Goal: Entertainment & Leisure: Consume media (video, audio)

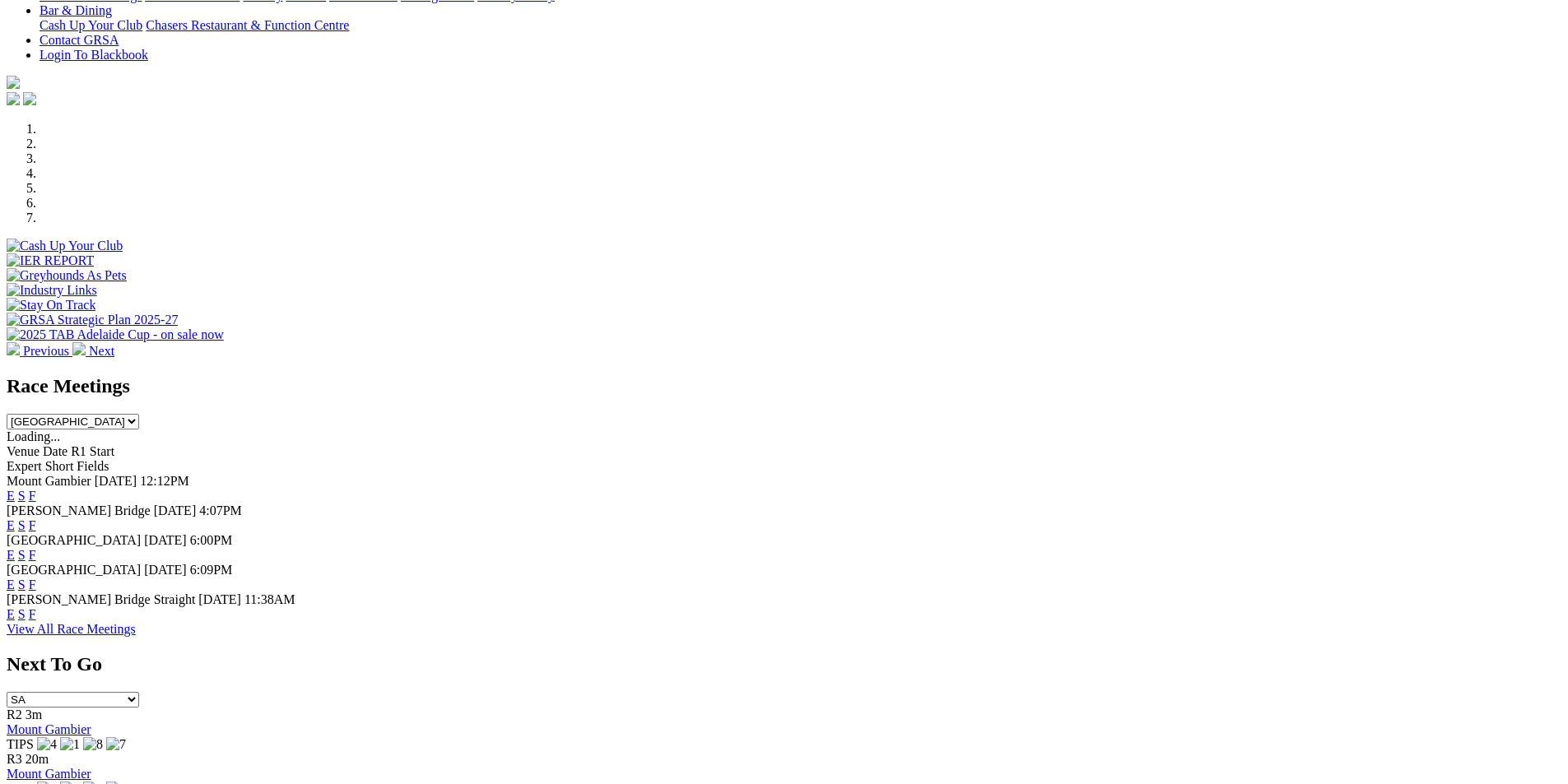
scroll to position [411, 0]
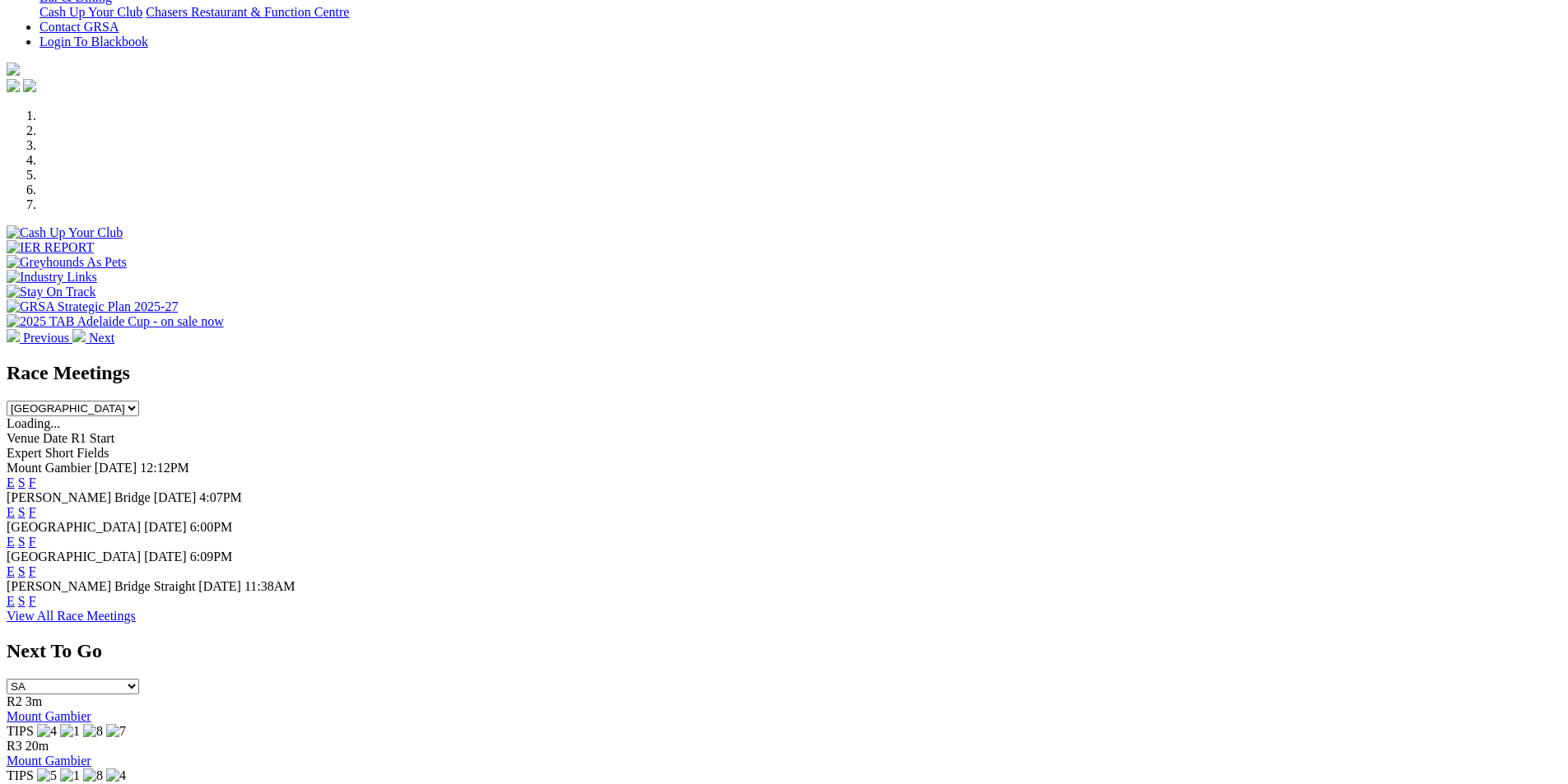
click at [139, 400] on select "South Australia New South Wales Northern Territory Queensland Tasmania Victoria…" at bounding box center [72, 408] width 133 height 16
select select "QLD"
click at [139, 400] on select "South Australia New South Wales Northern Territory Queensland Tasmania Victoria…" at bounding box center [72, 408] width 133 height 16
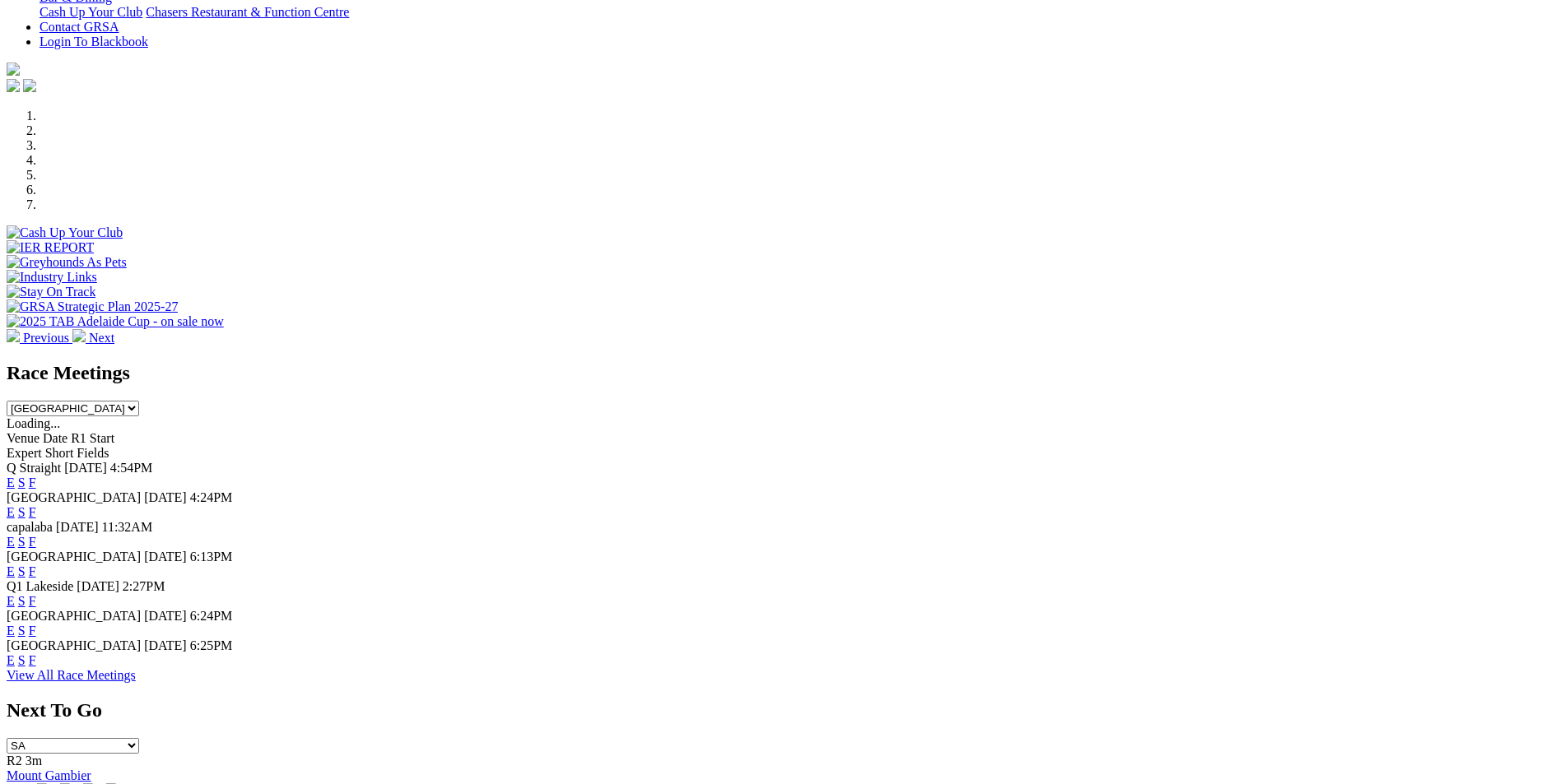
click at [37, 475] on link "F" at bounding box center [33, 482] width 7 height 14
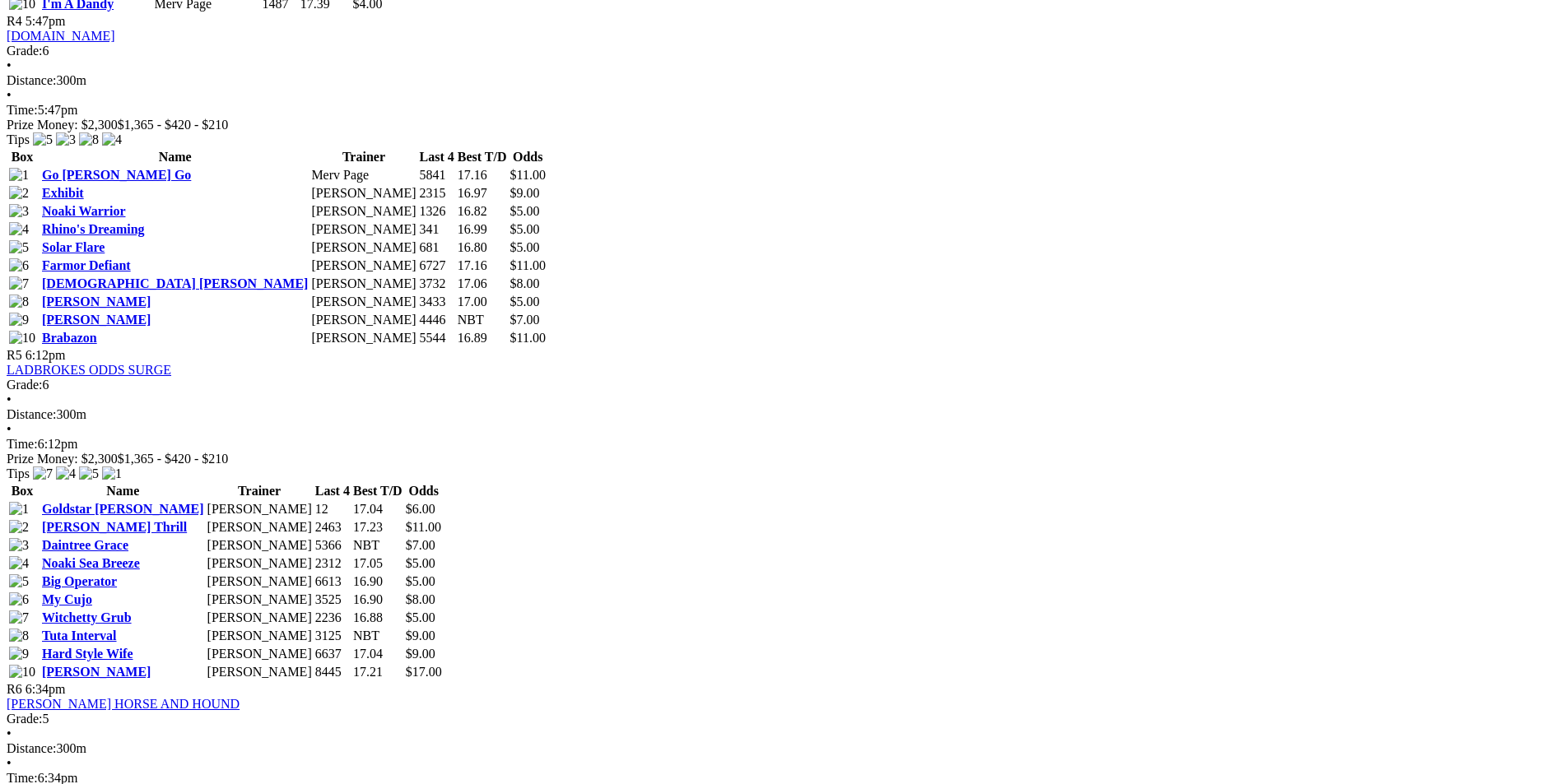
scroll to position [1892, 0]
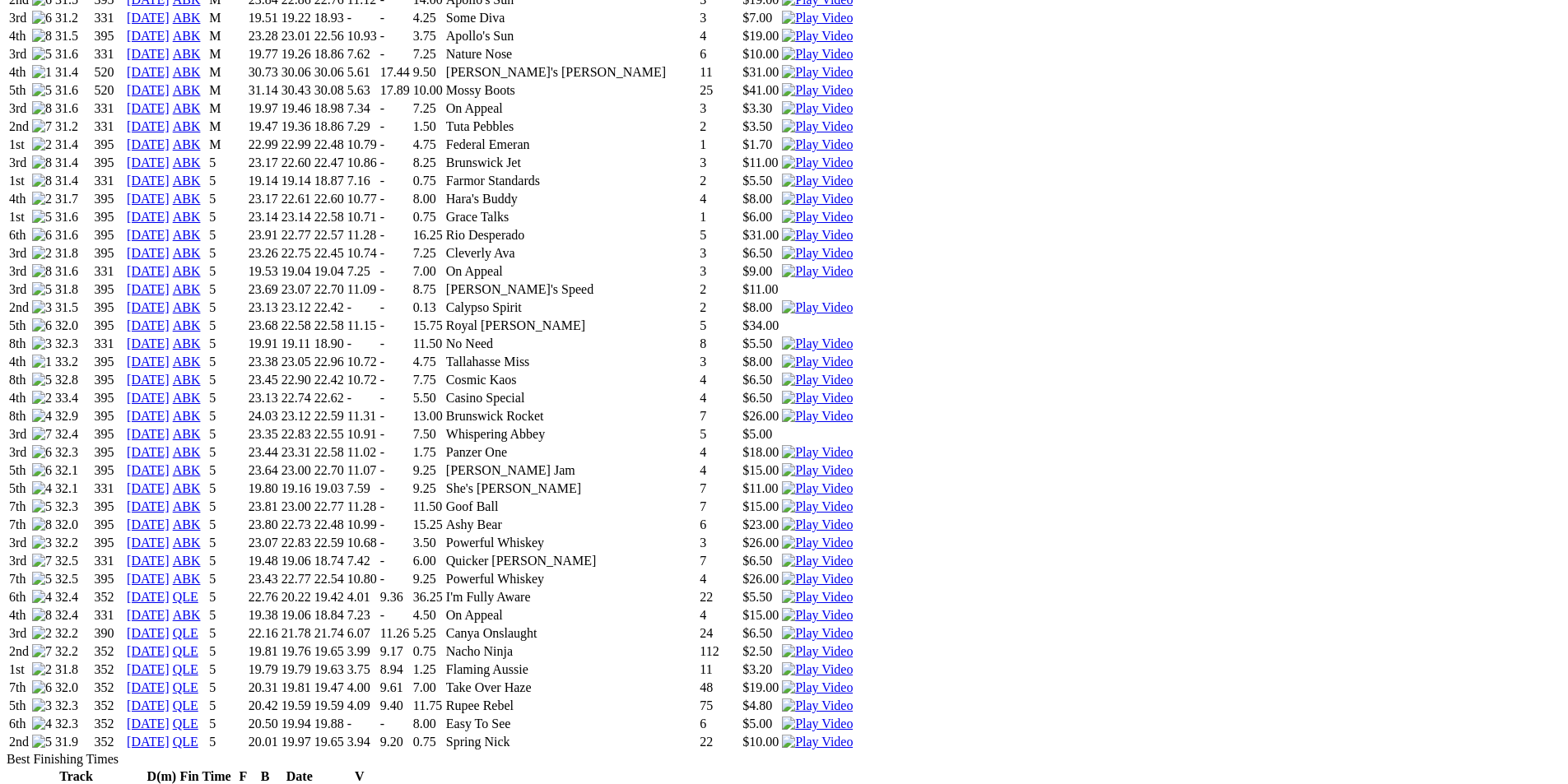
scroll to position [1399, 0]
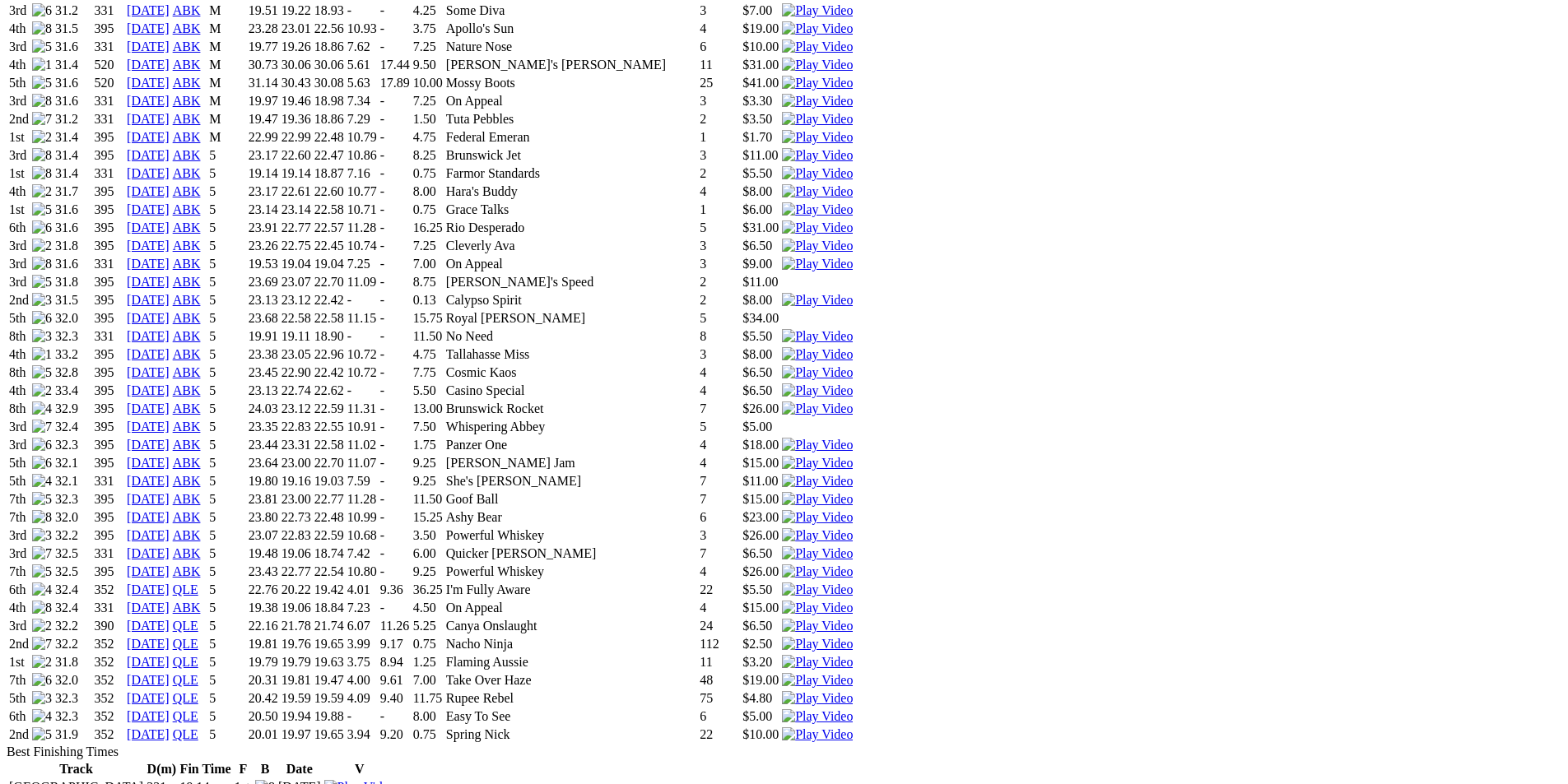
click at [853, 655] on img at bounding box center [816, 662] width 70 height 15
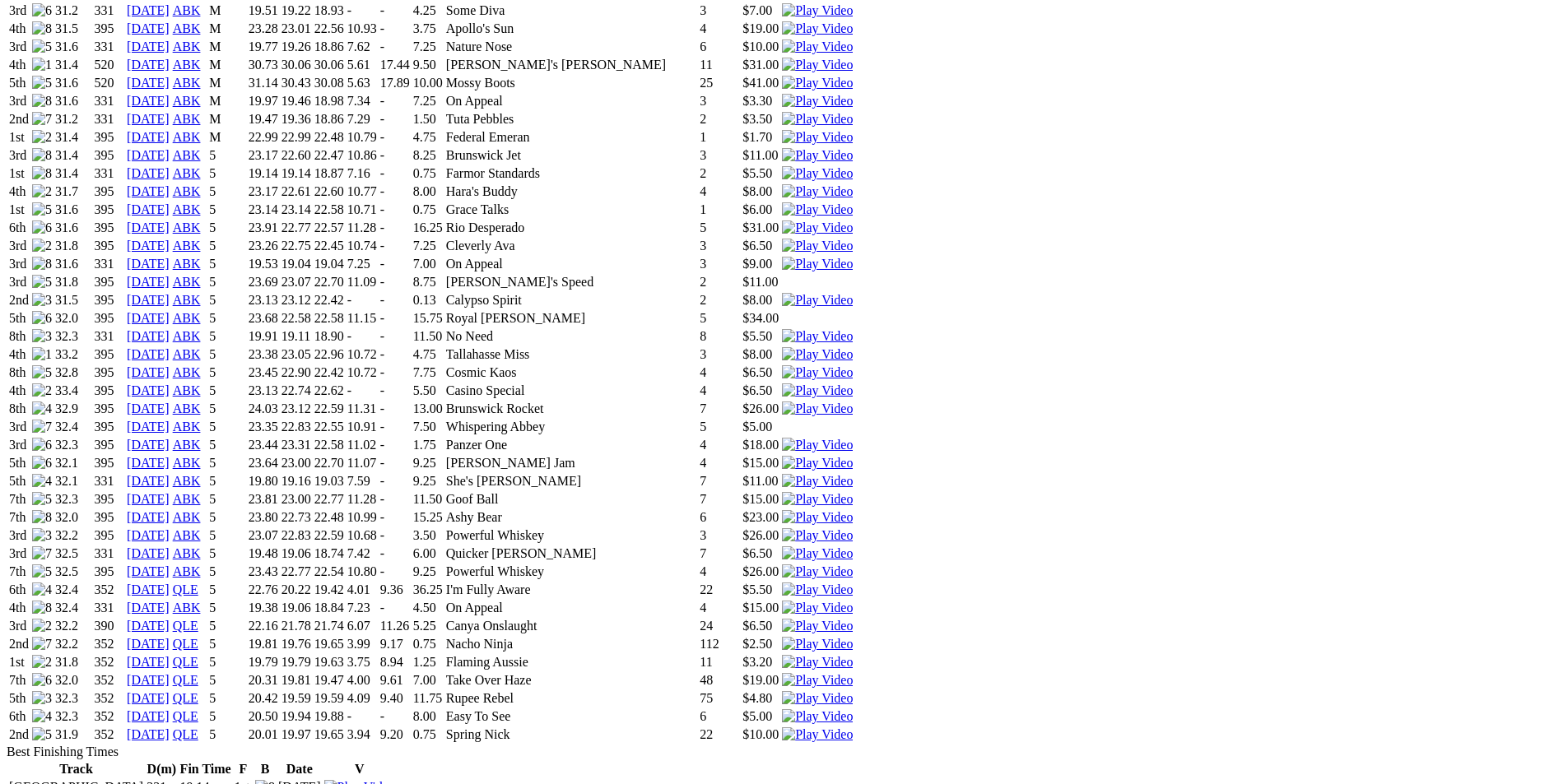
click at [853, 727] on img at bounding box center [816, 735] width 70 height 15
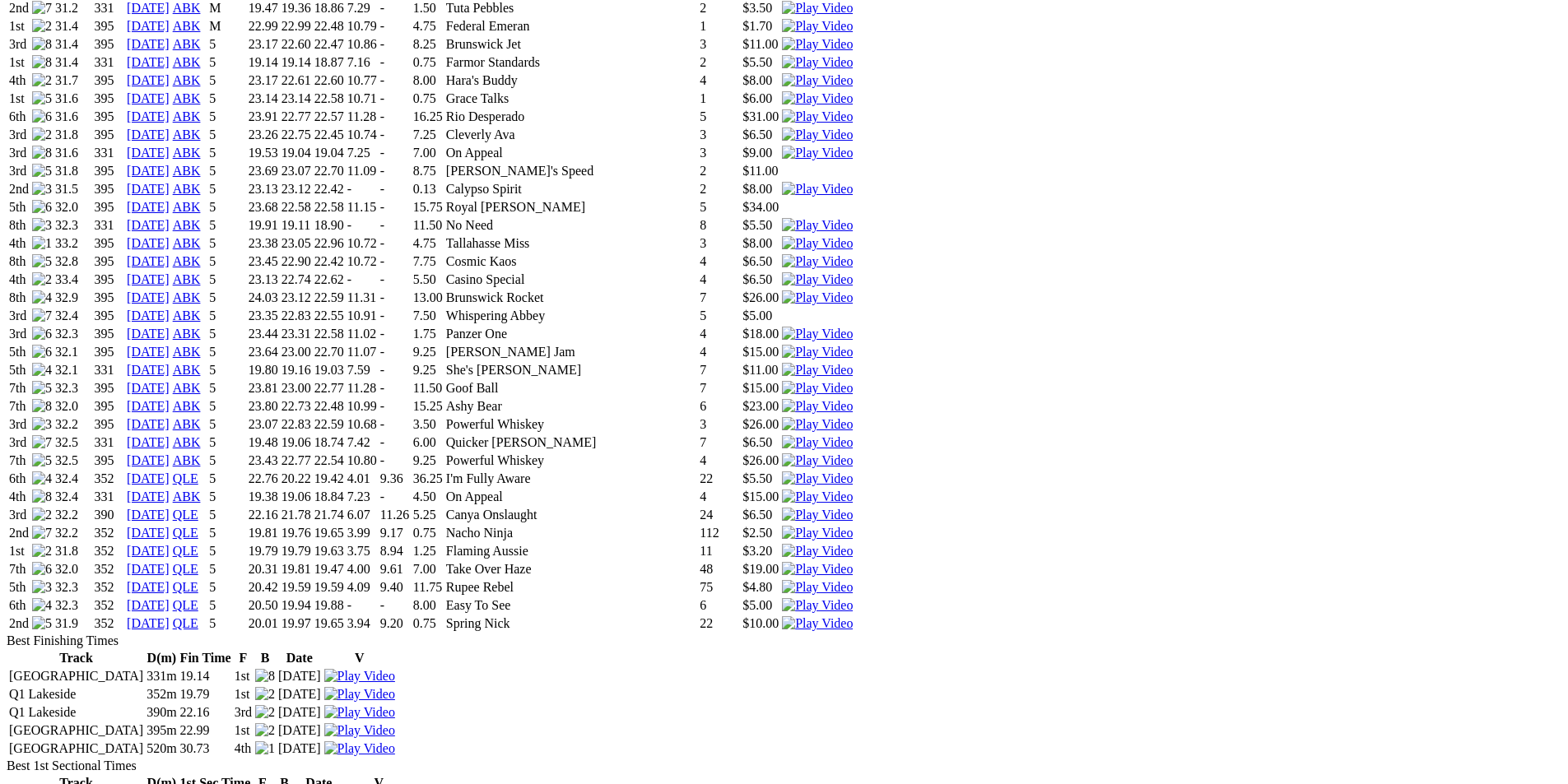
scroll to position [1481, 0]
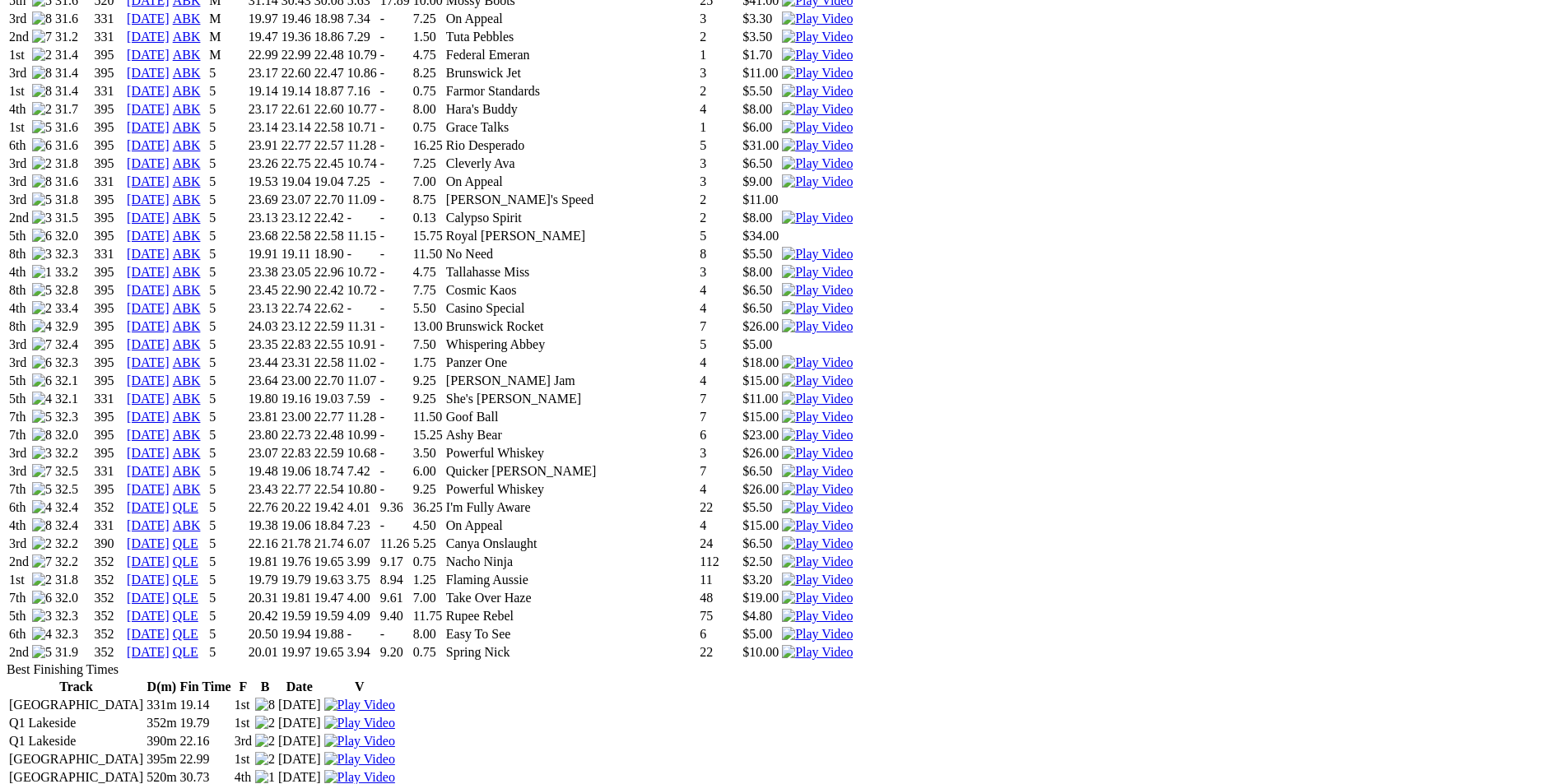
click at [853, 536] on img at bounding box center [816, 544] width 70 height 15
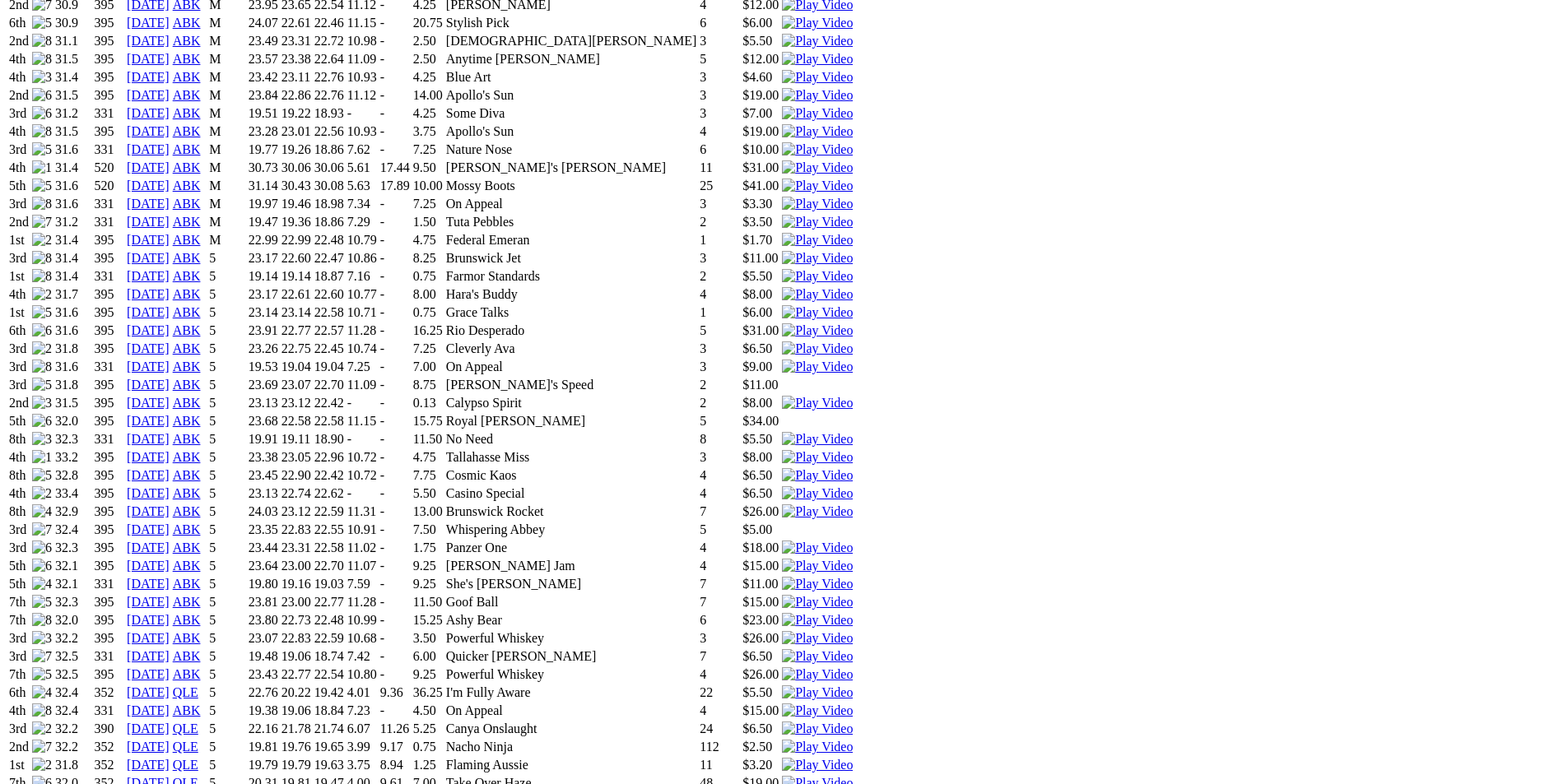
scroll to position [1399, 0]
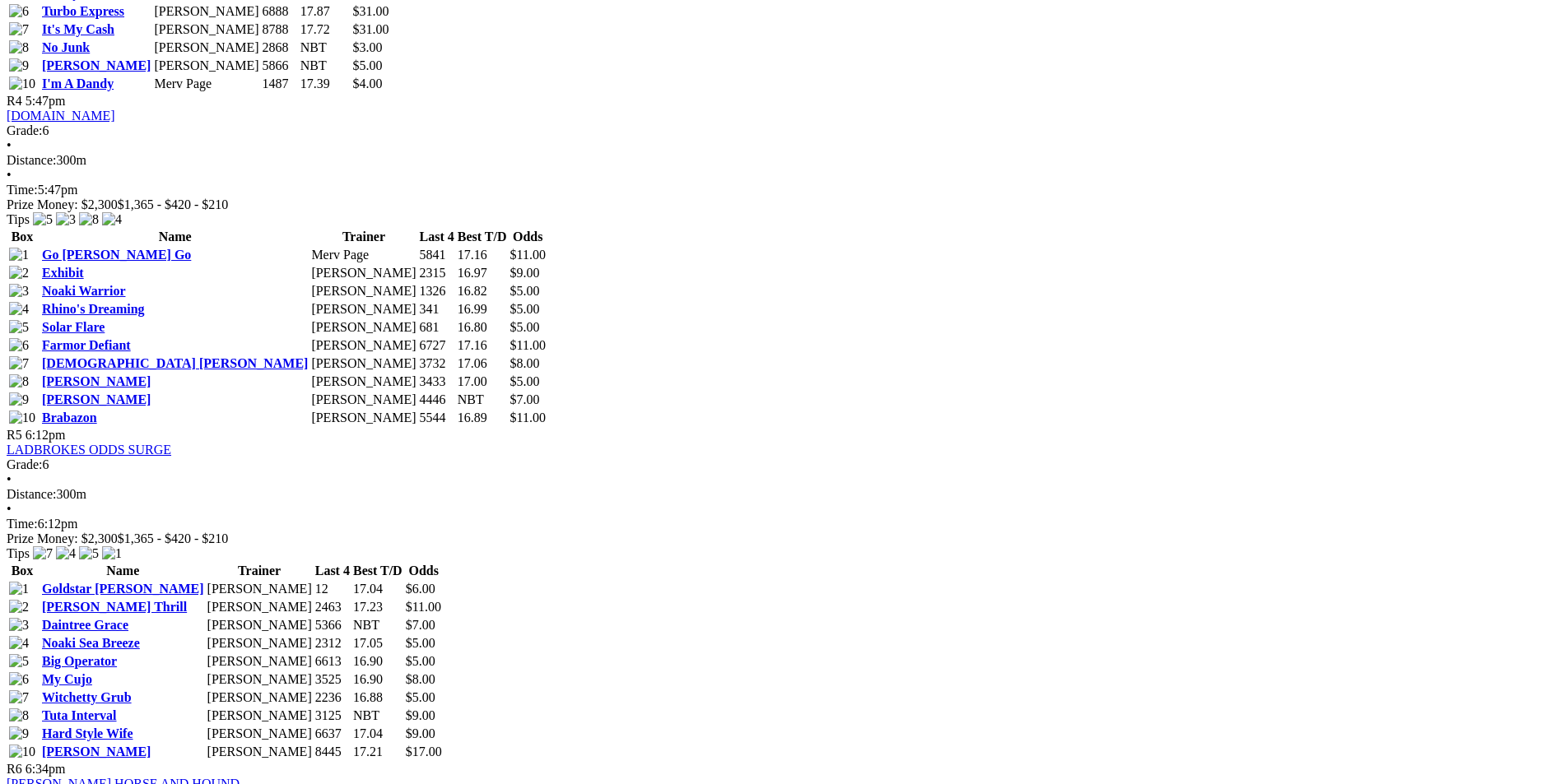
scroll to position [1892, 0]
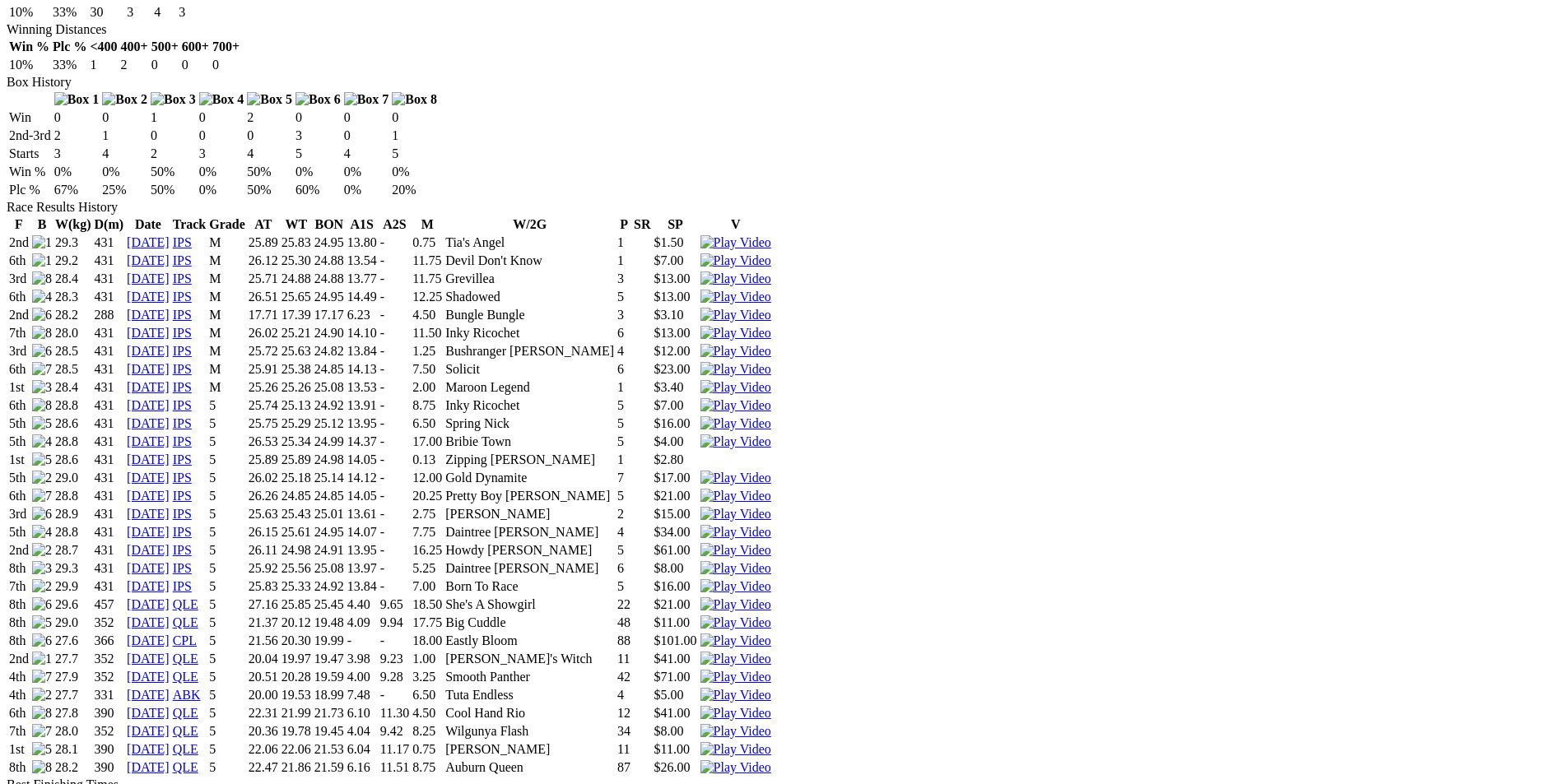
scroll to position [987, 0]
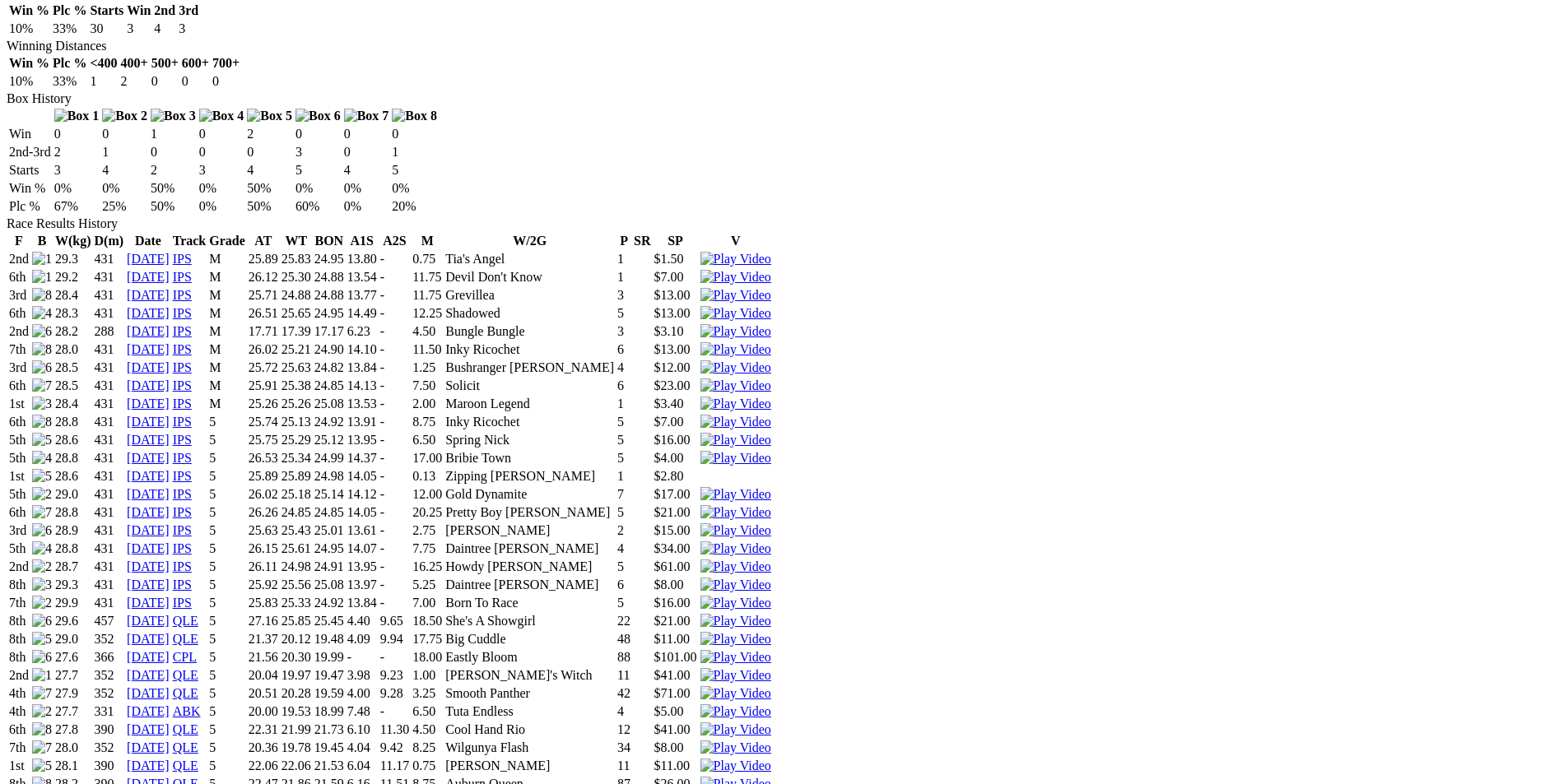
click at [772, 777] on img at bounding box center [735, 784] width 70 height 15
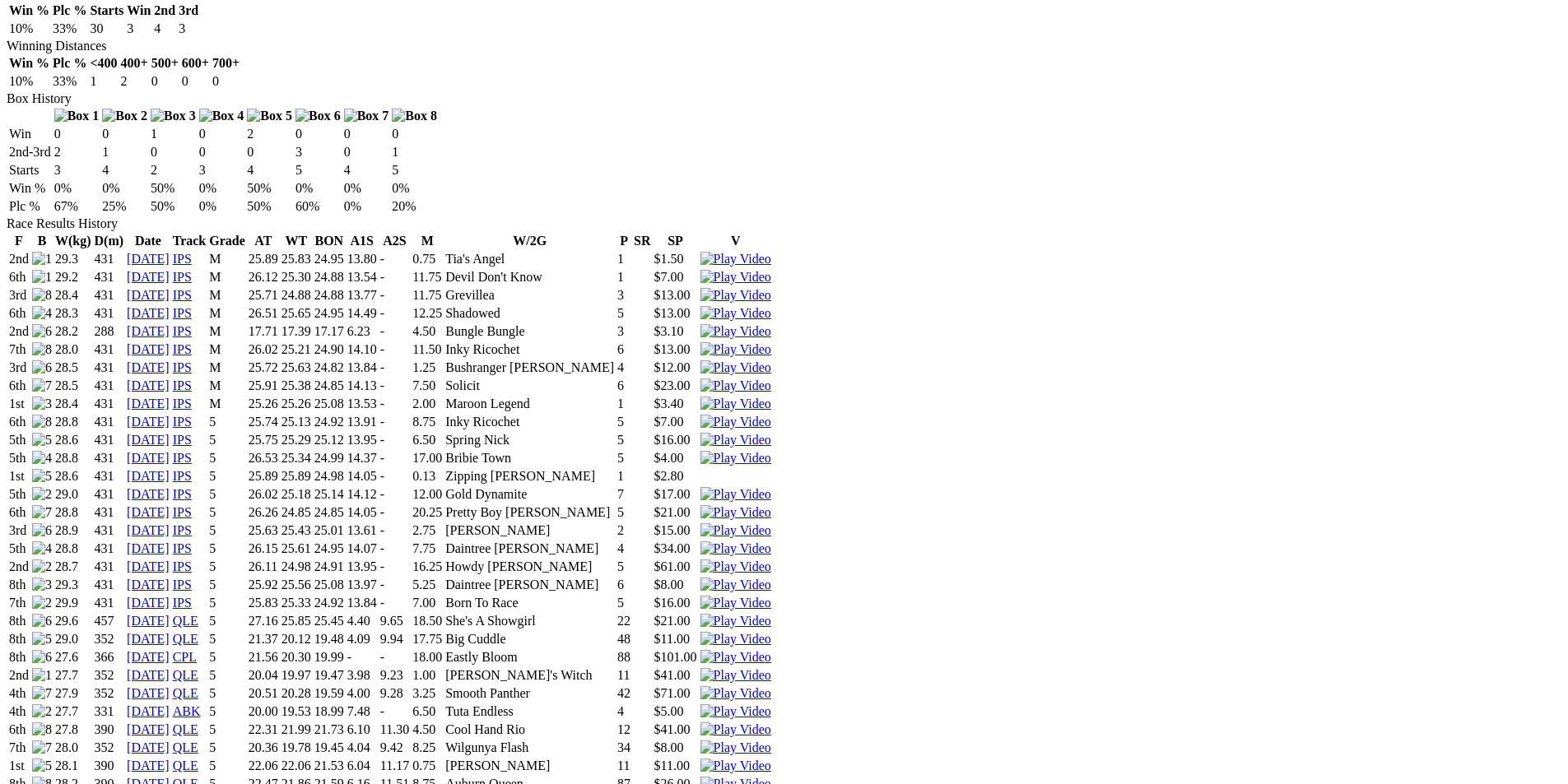
click at [772, 758] on img at bounding box center [735, 766] width 70 height 15
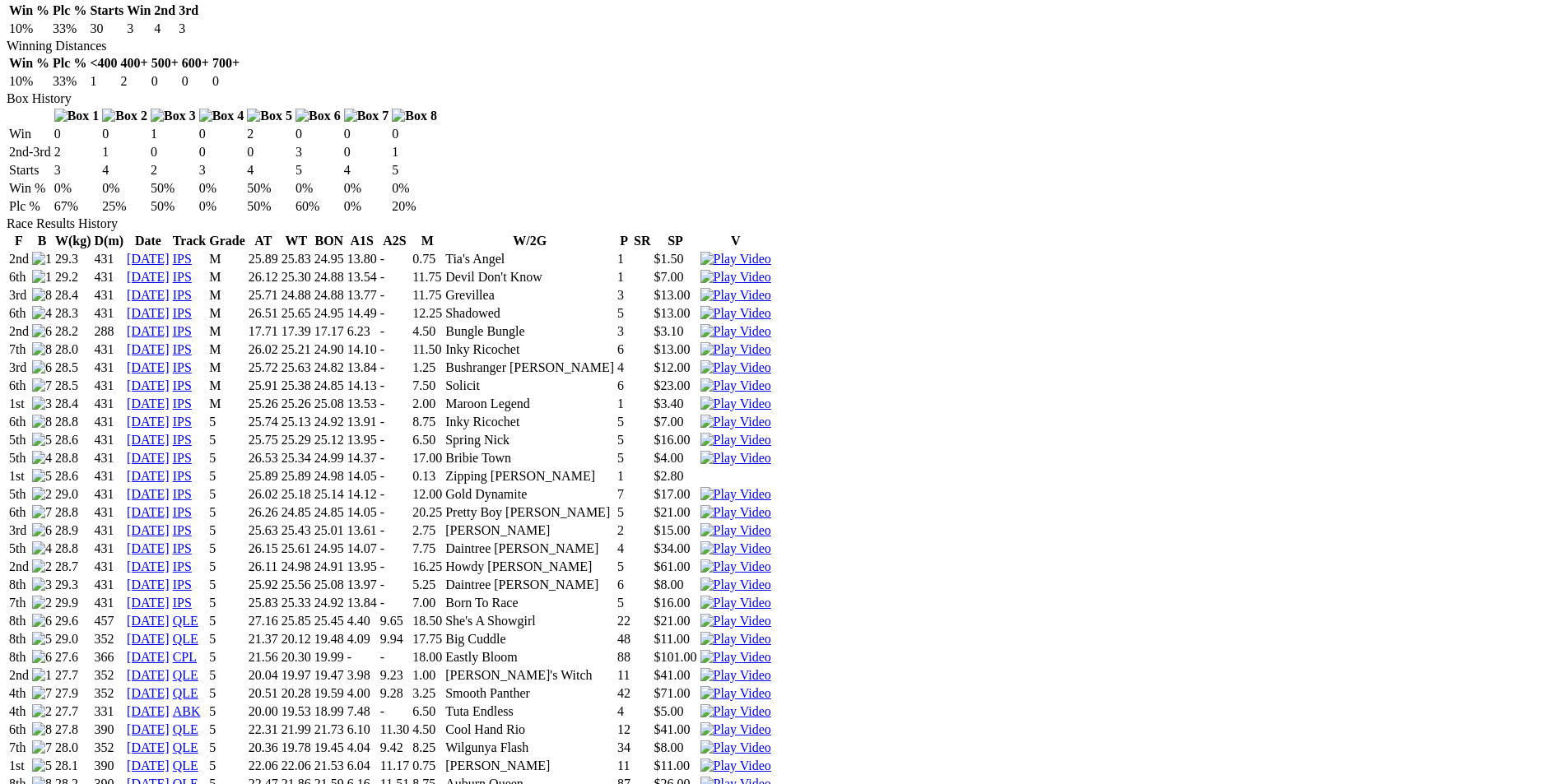
click at [772, 668] on img at bounding box center [735, 675] width 70 height 15
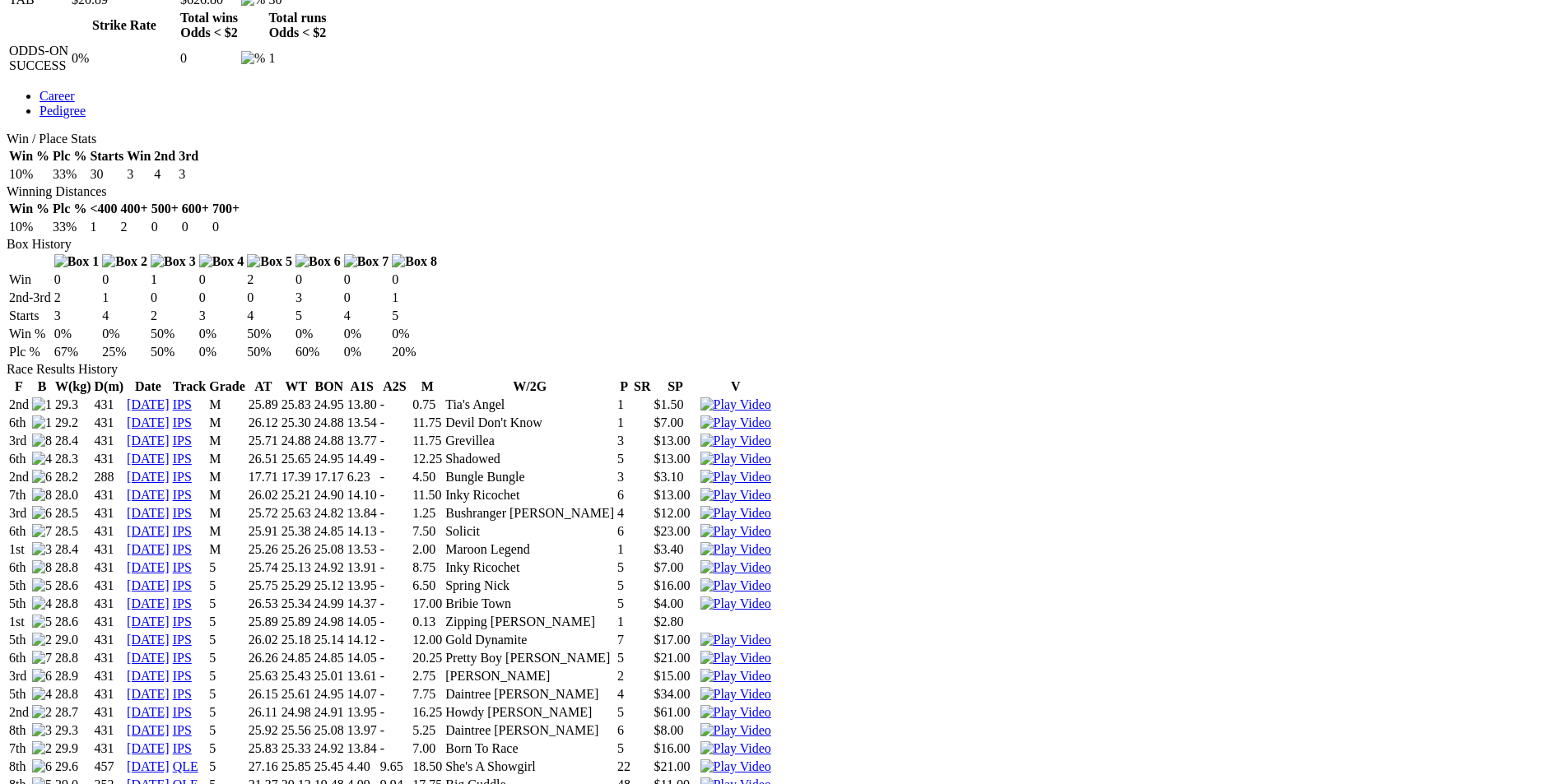
scroll to position [822, 0]
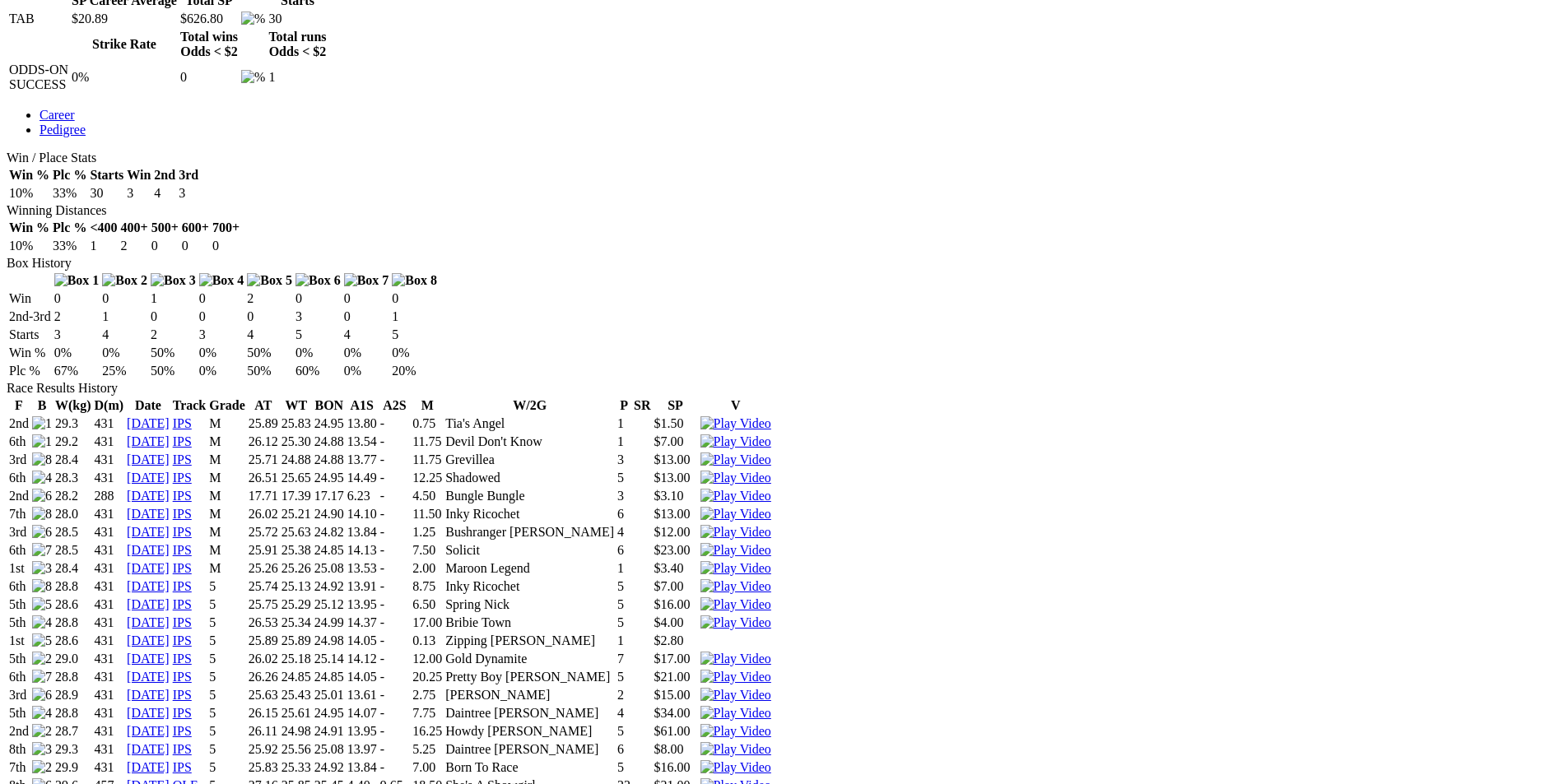
click at [772, 561] on img at bounding box center [735, 568] width 70 height 15
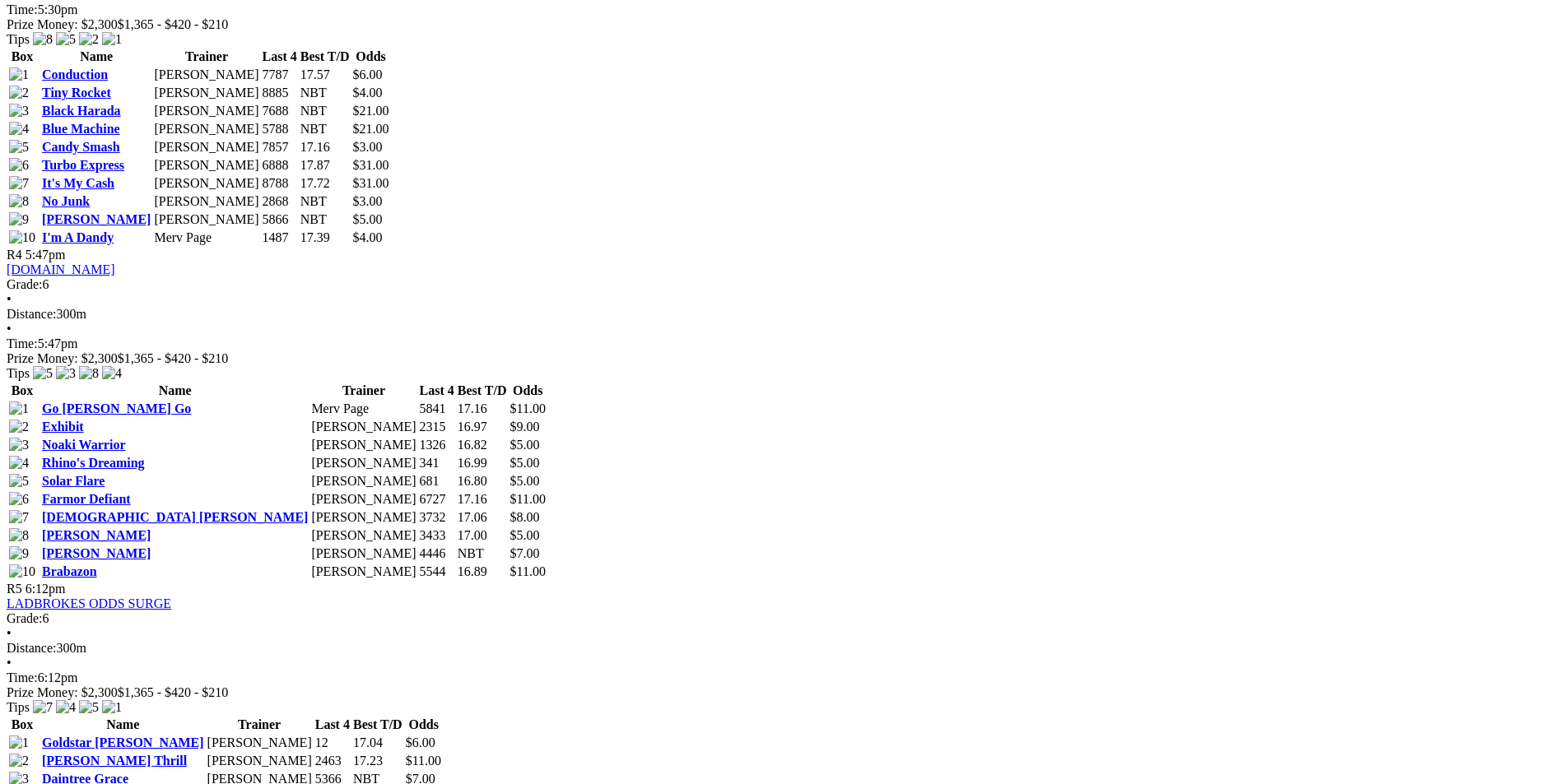
scroll to position [1728, 0]
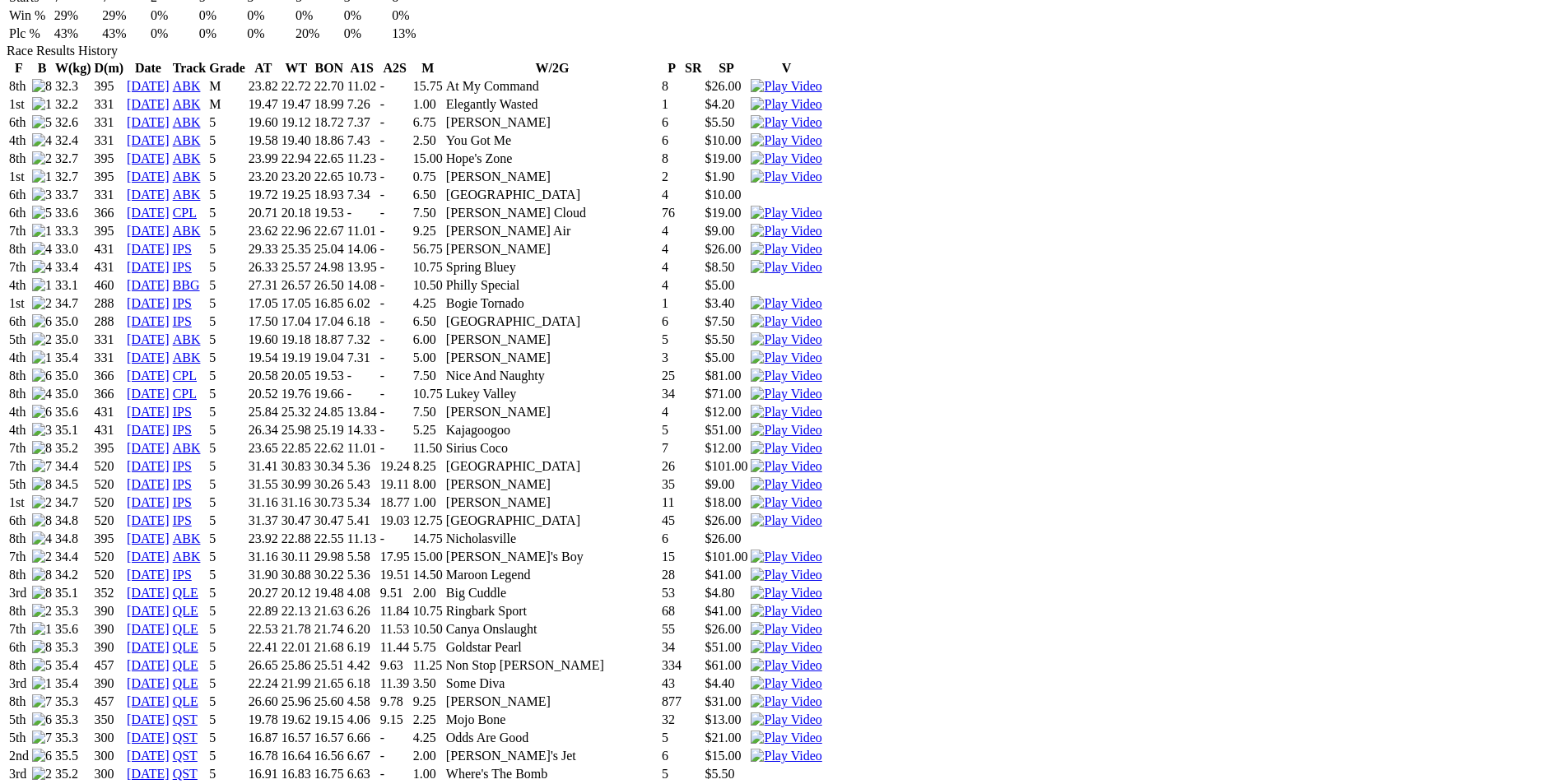
scroll to position [1317, 0]
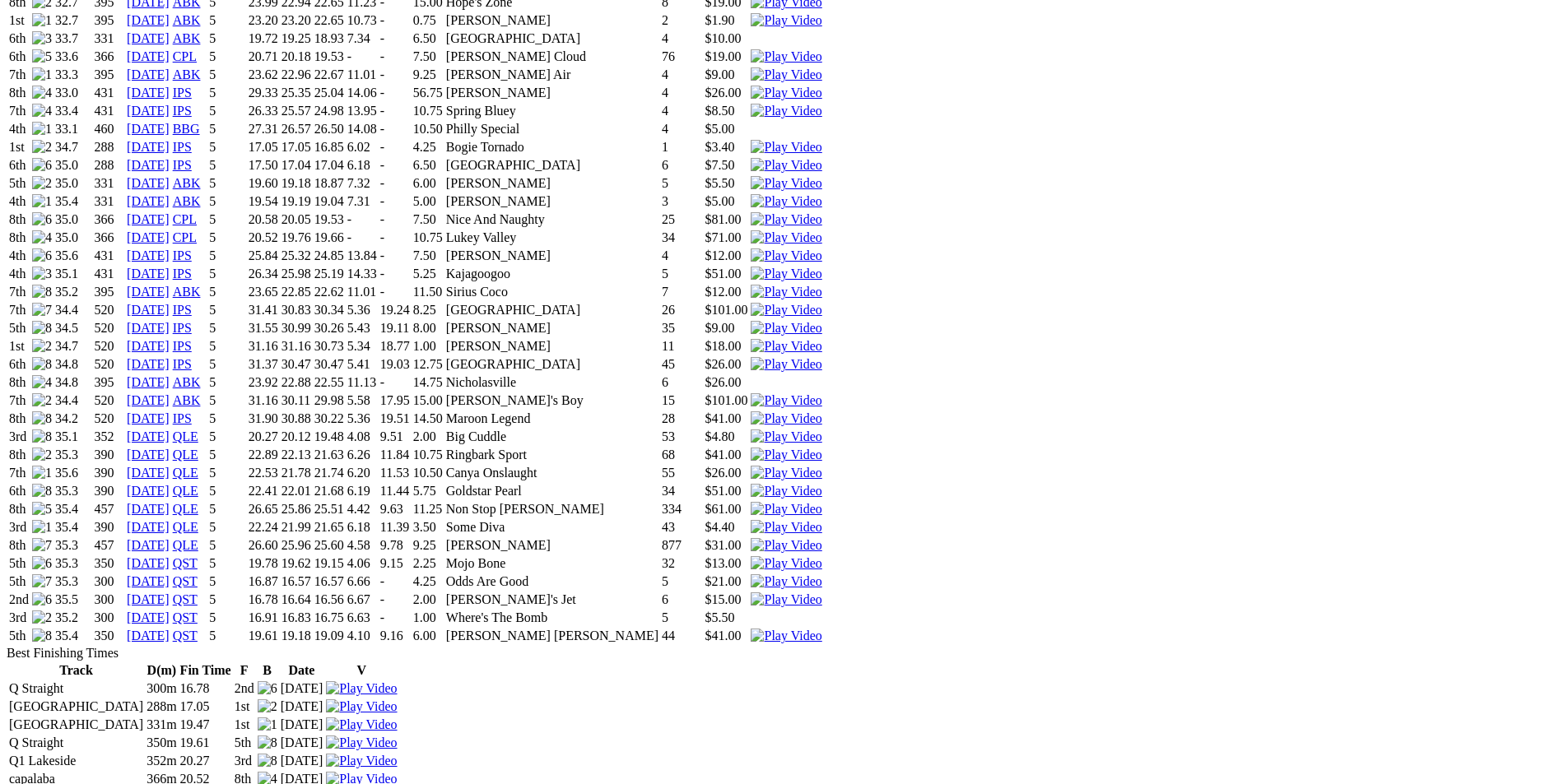
click at [822, 629] on img at bounding box center [785, 636] width 70 height 15
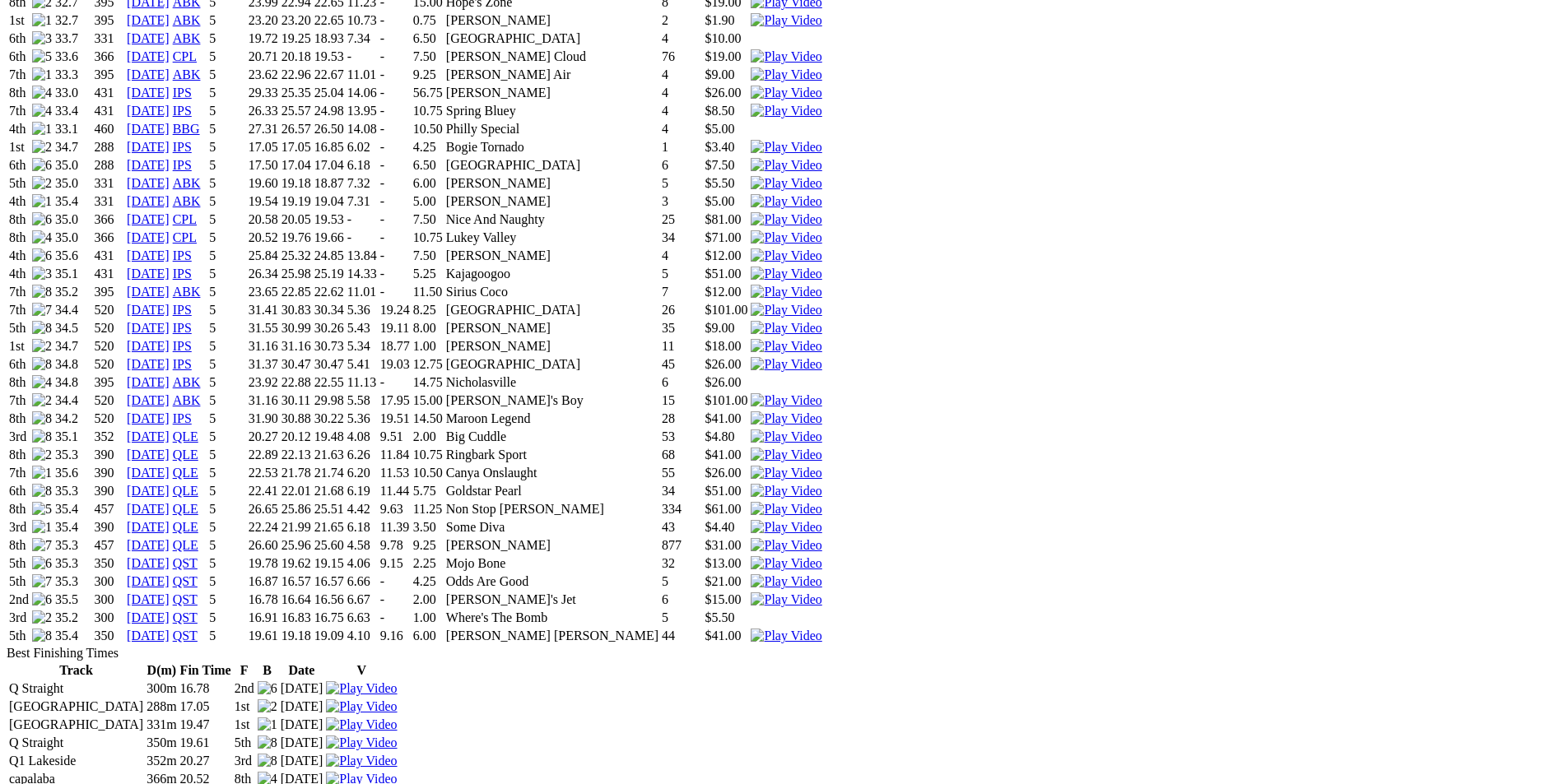
click at [822, 592] on img at bounding box center [785, 599] width 70 height 15
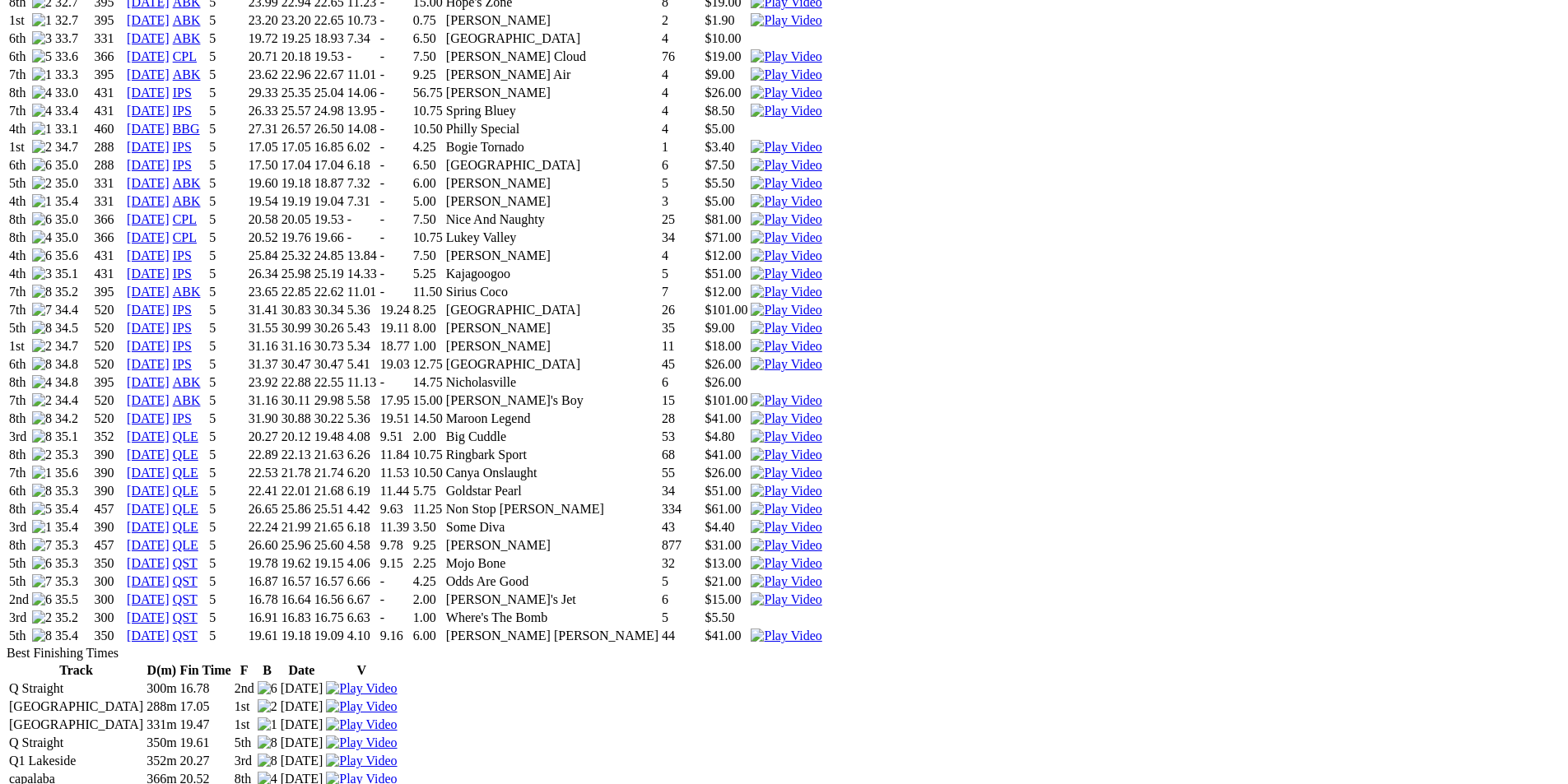
click at [822, 520] on img at bounding box center [785, 527] width 70 height 15
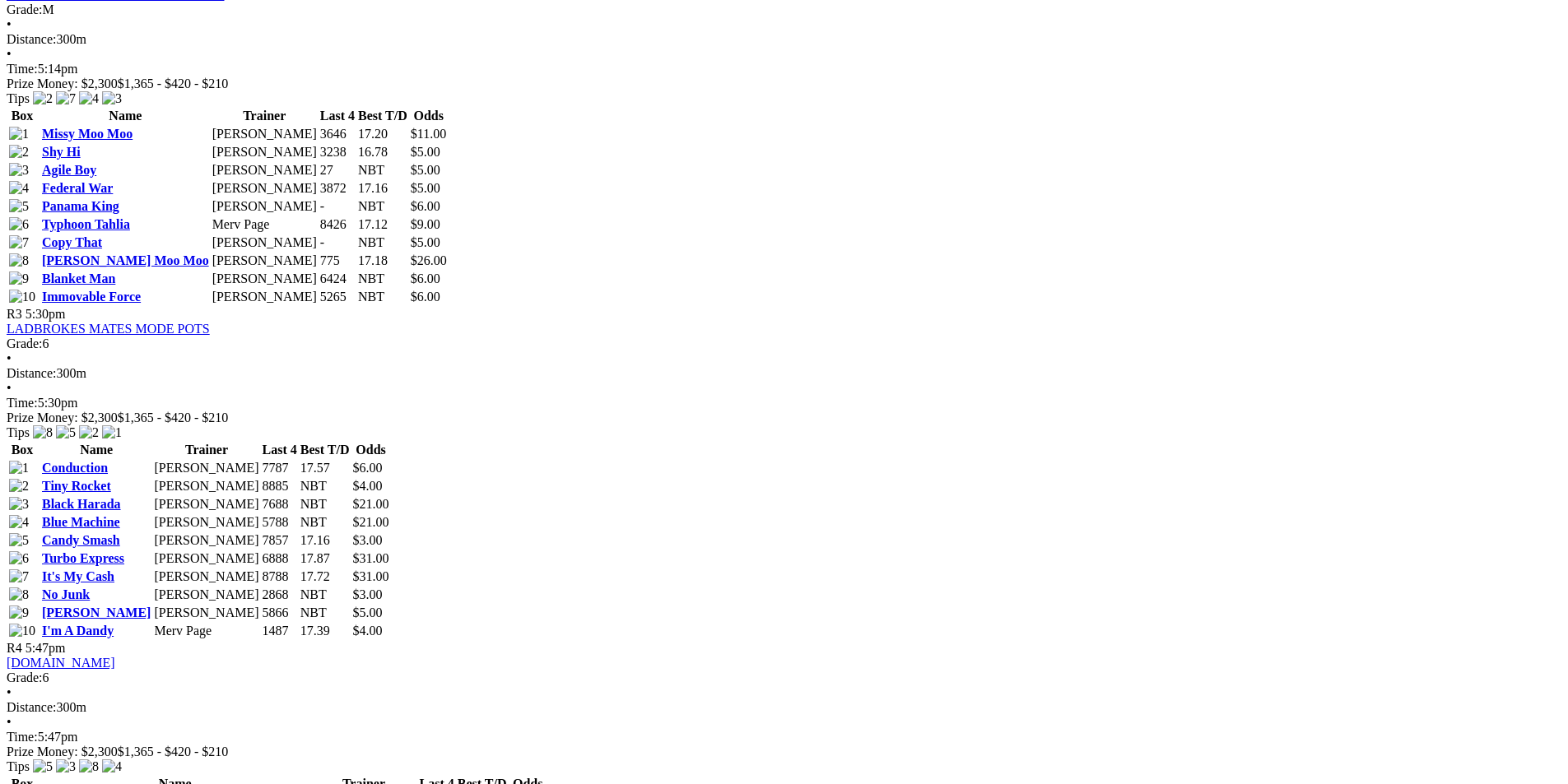
scroll to position [1728, 0]
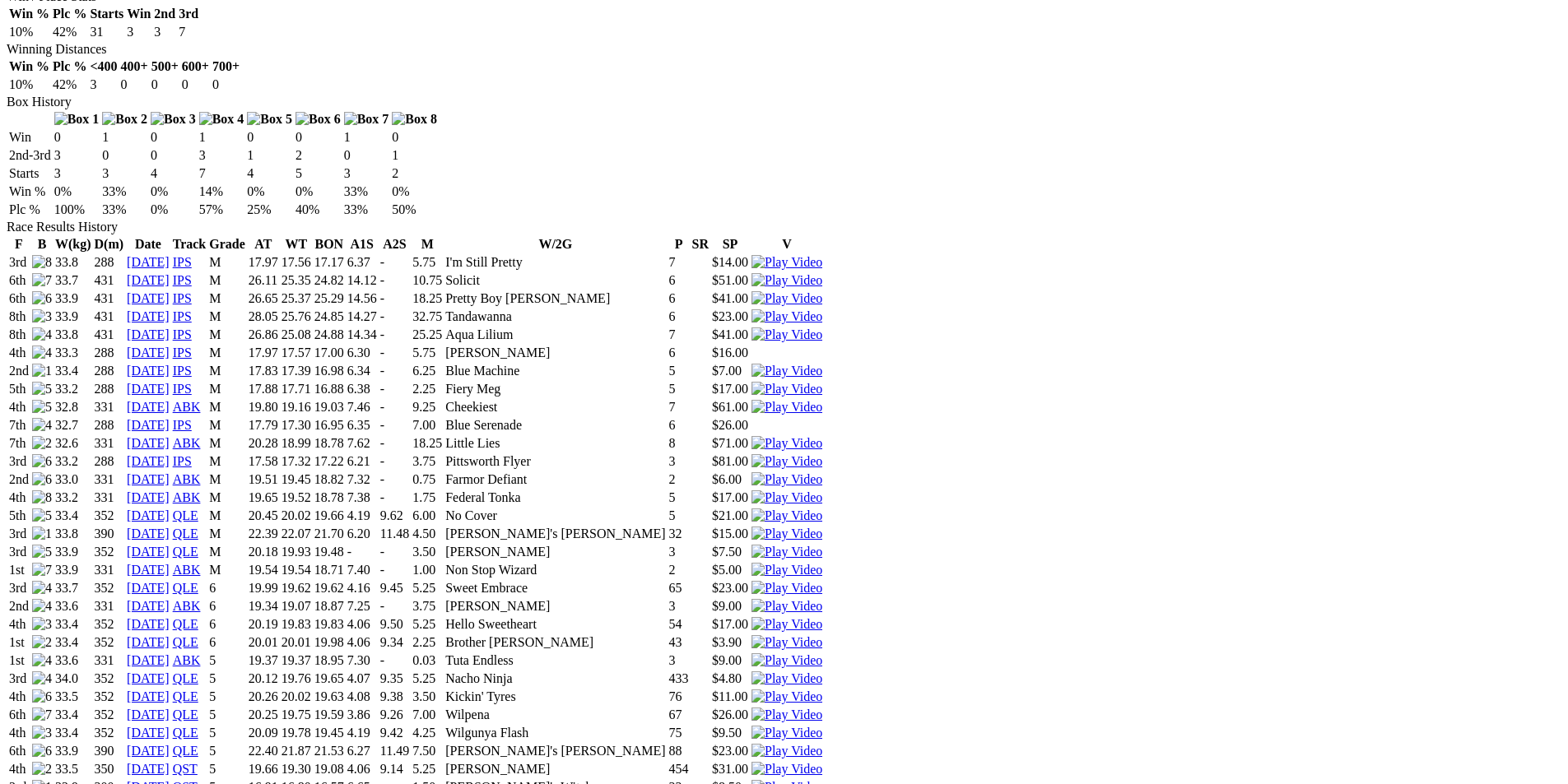
scroll to position [987, 0]
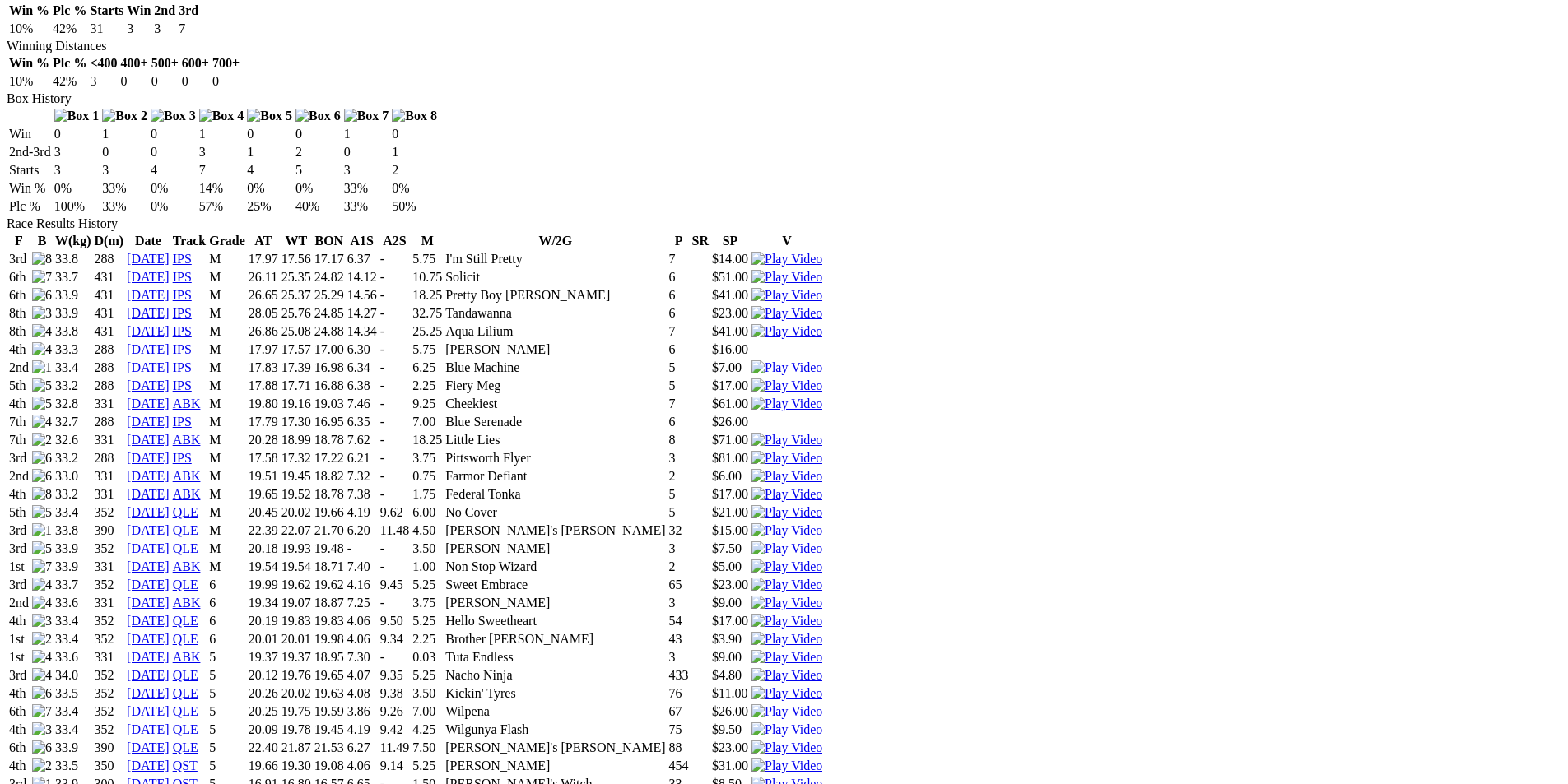
click at [822, 777] on img at bounding box center [786, 784] width 70 height 15
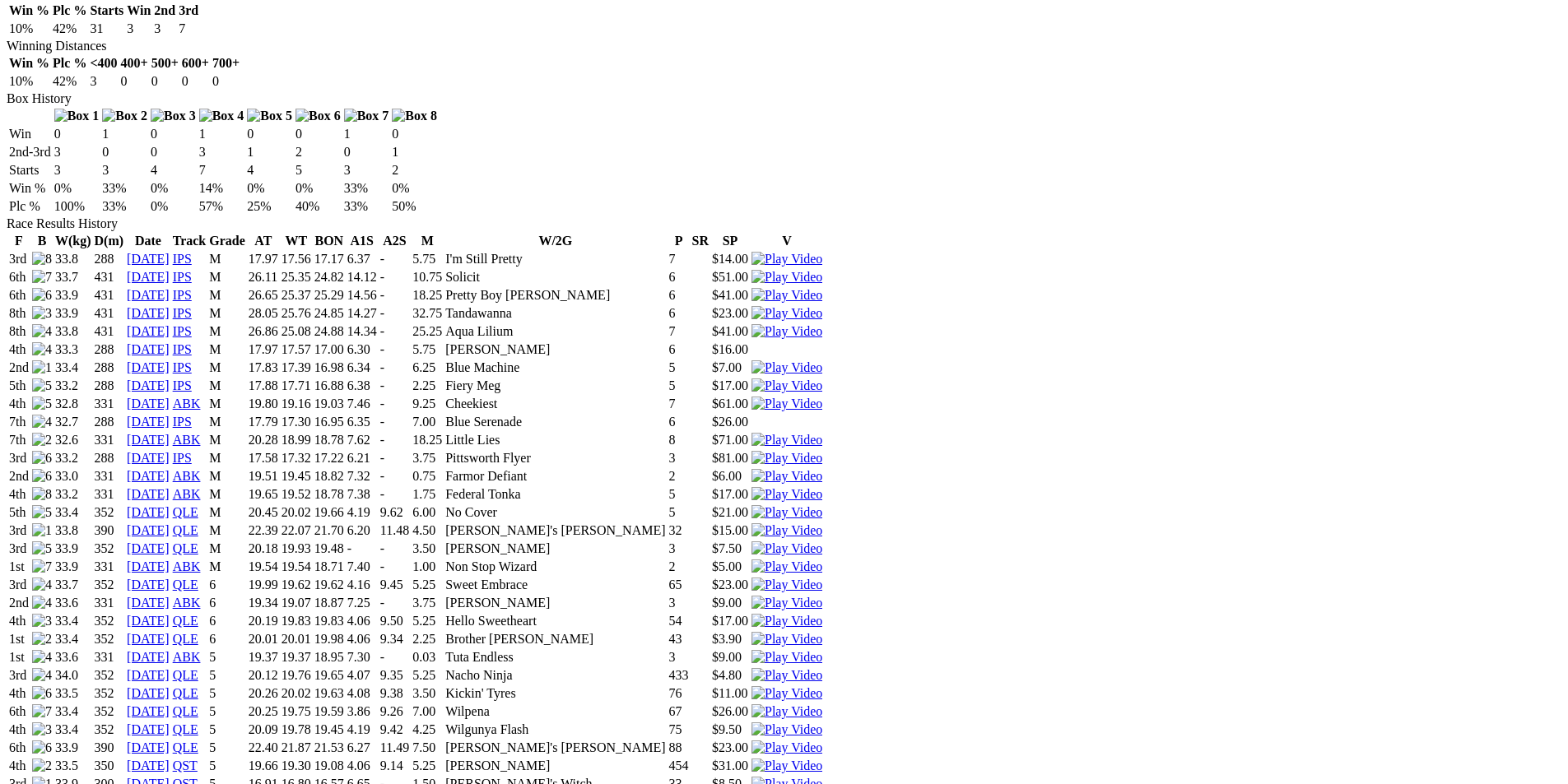
click at [822, 758] on img at bounding box center [786, 766] width 70 height 15
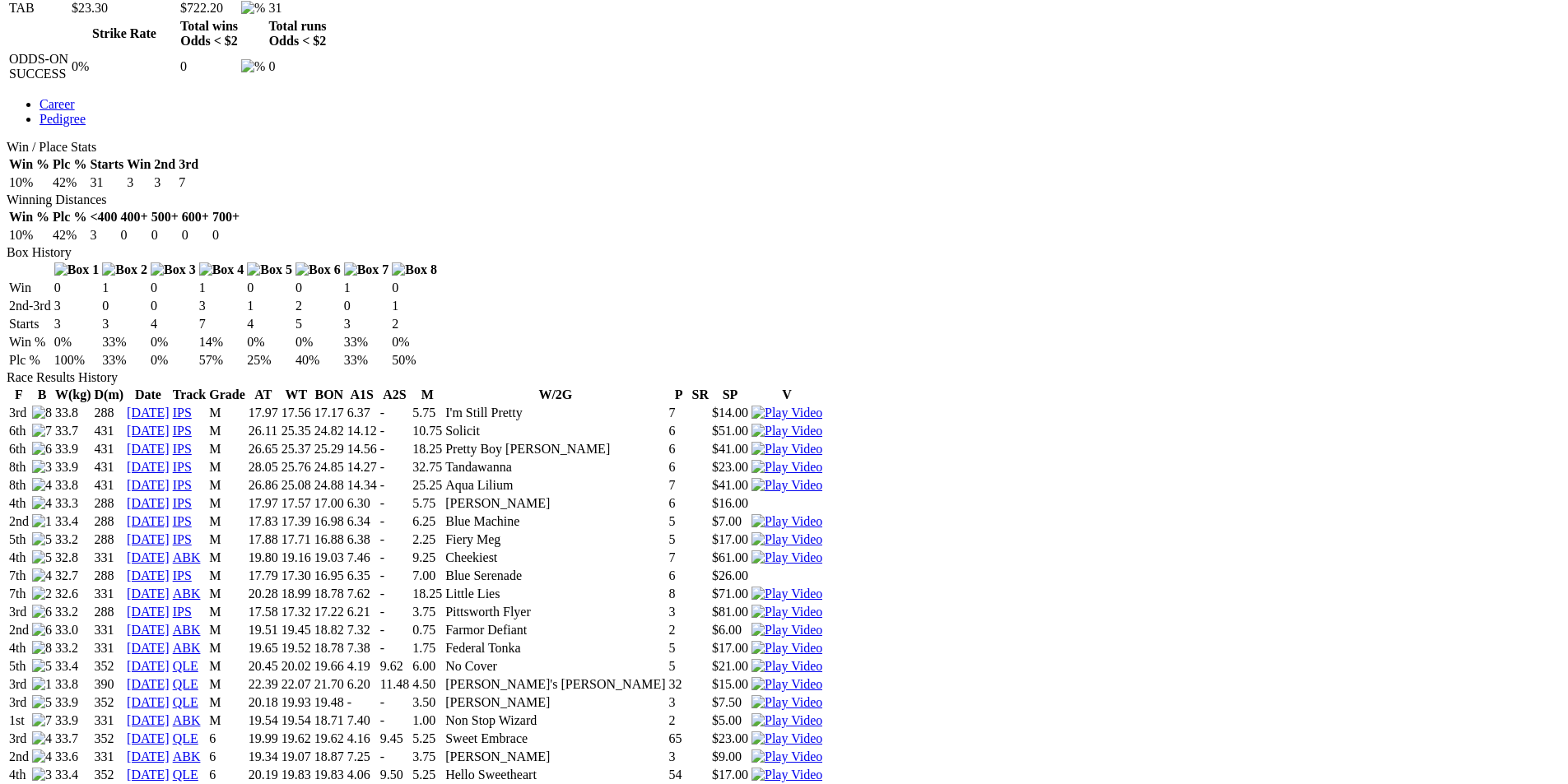
scroll to position [658, 0]
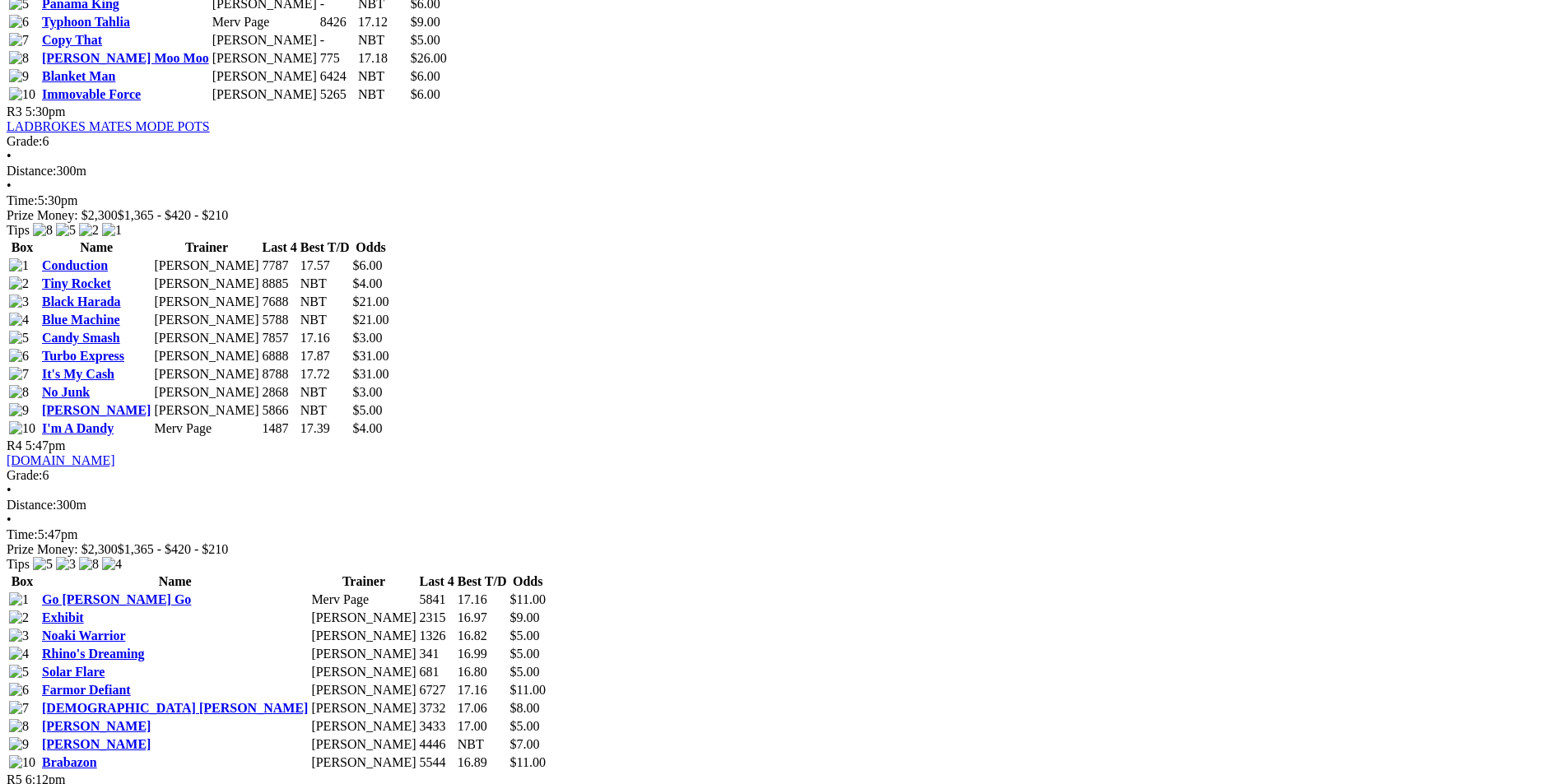
scroll to position [1563, 0]
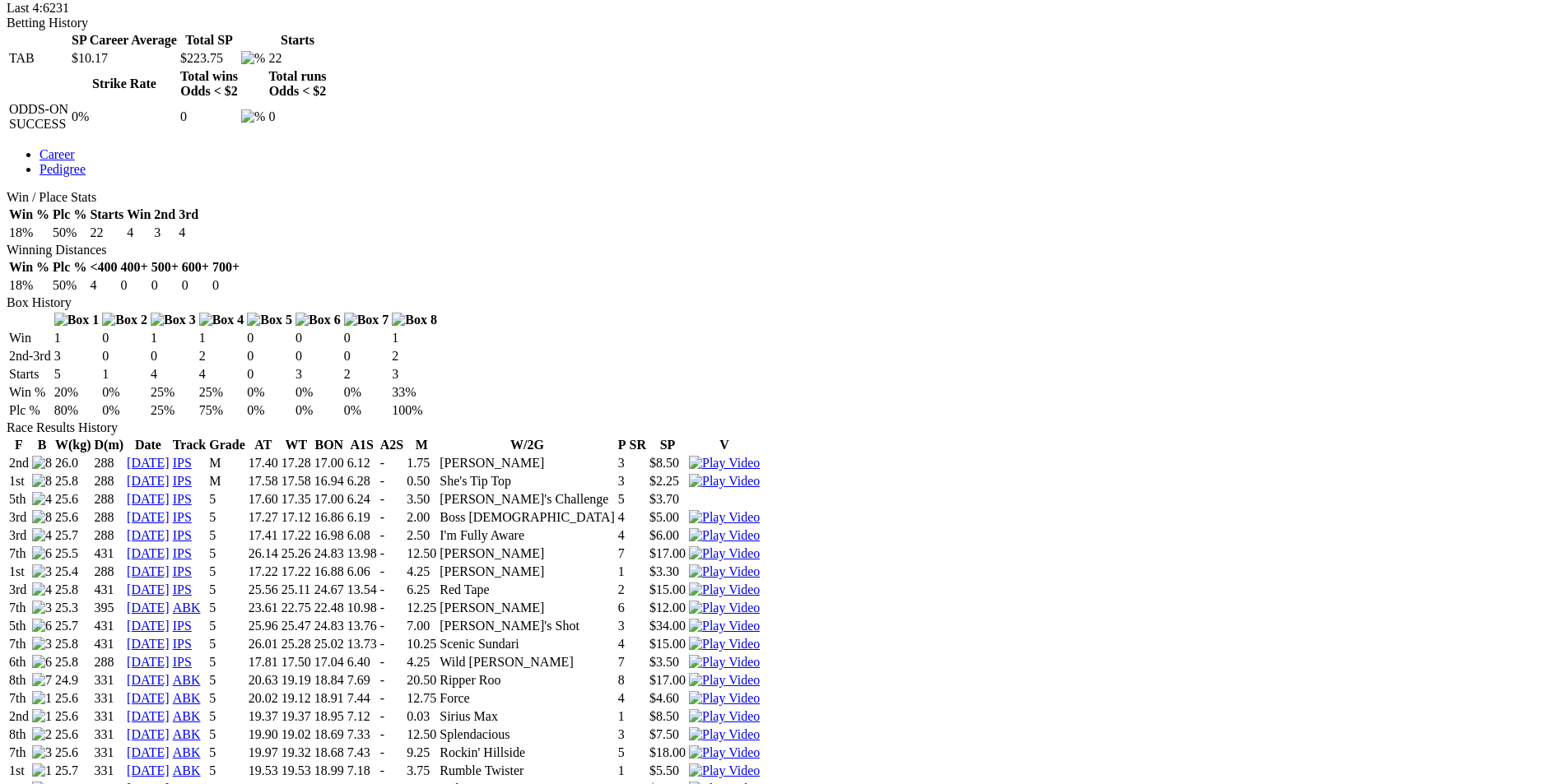
scroll to position [822, 0]
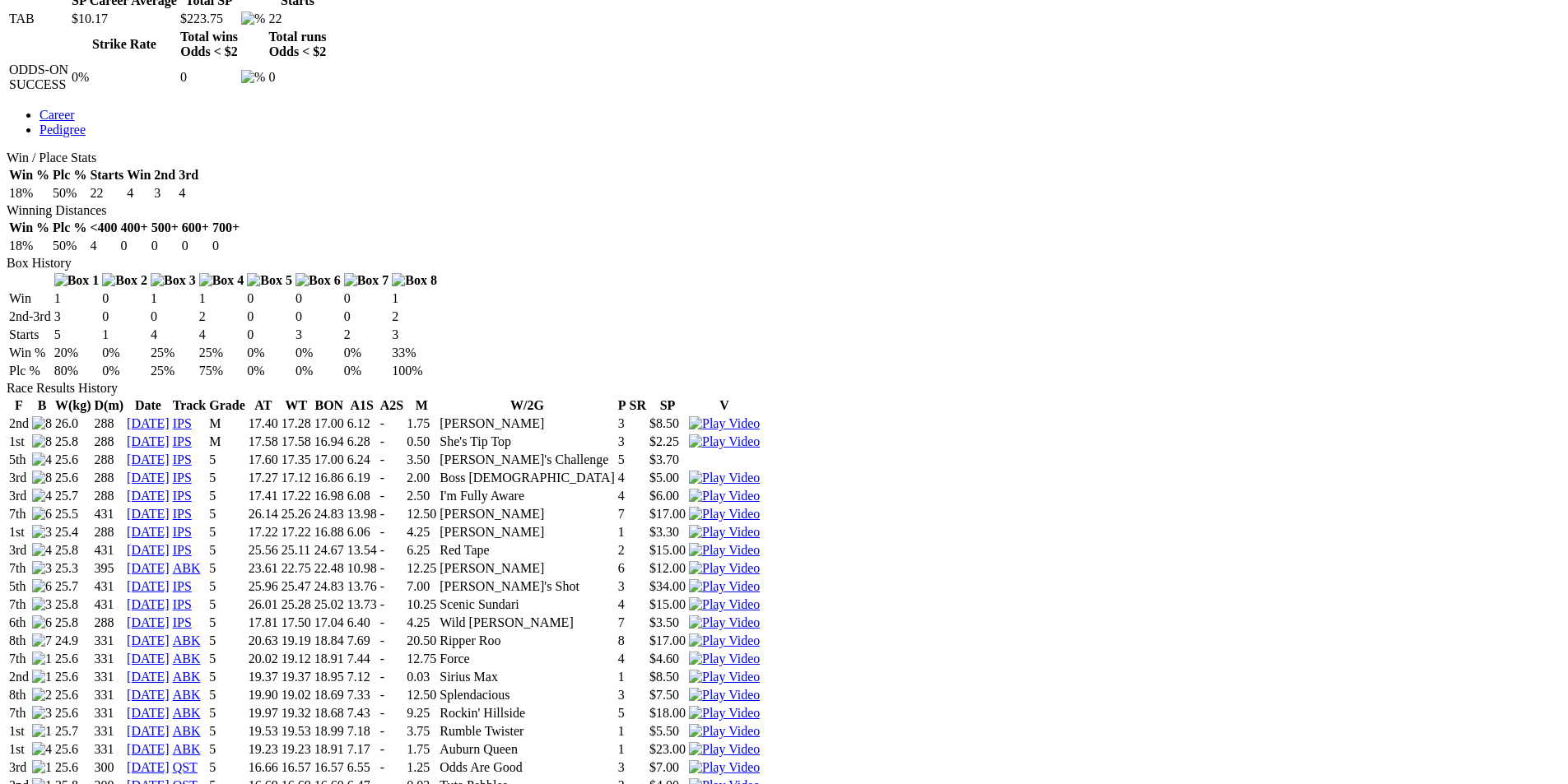
click at [760, 779] on img at bounding box center [724, 786] width 70 height 15
click at [760, 760] on img at bounding box center [724, 768] width 70 height 15
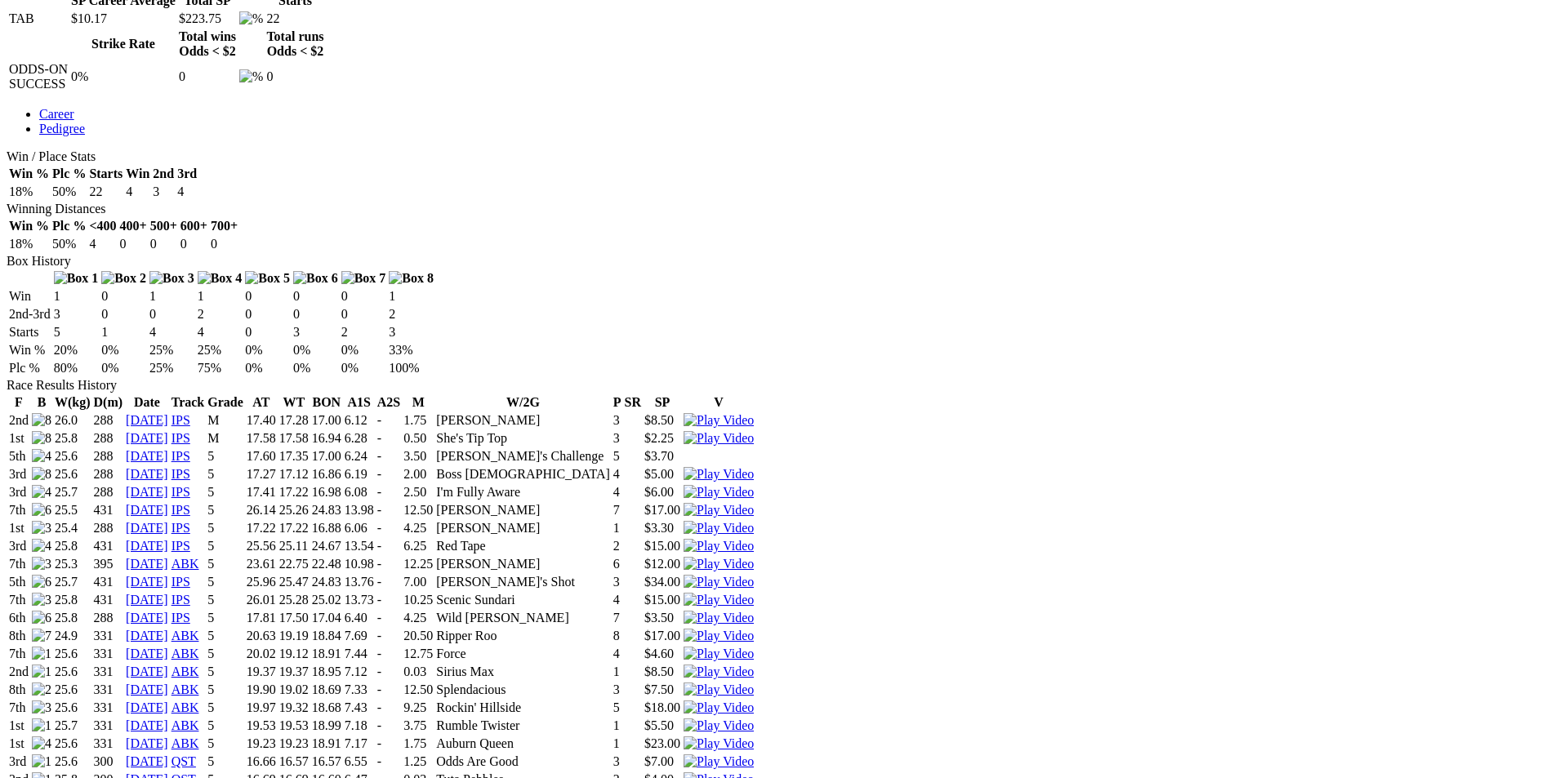
click at [754, 736] on img at bounding box center [718, 744] width 70 height 15
